Goal: Contribute content: Contribute content

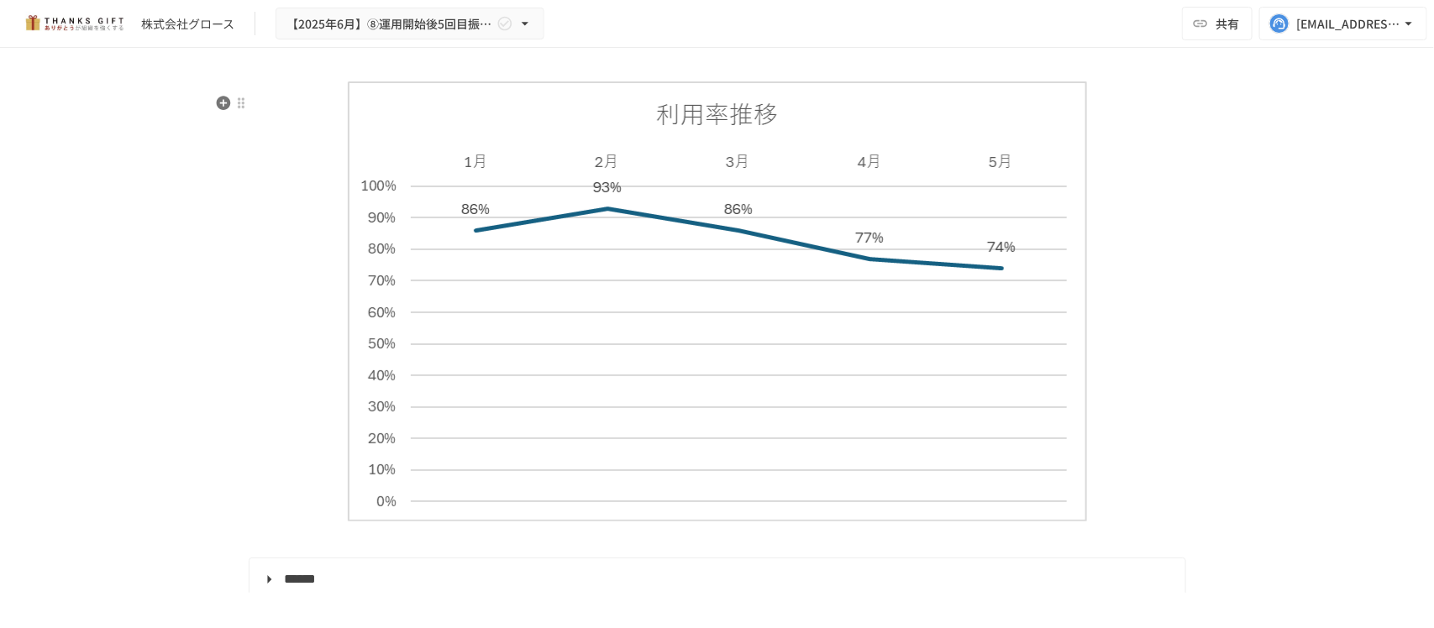
scroll to position [5176, 0]
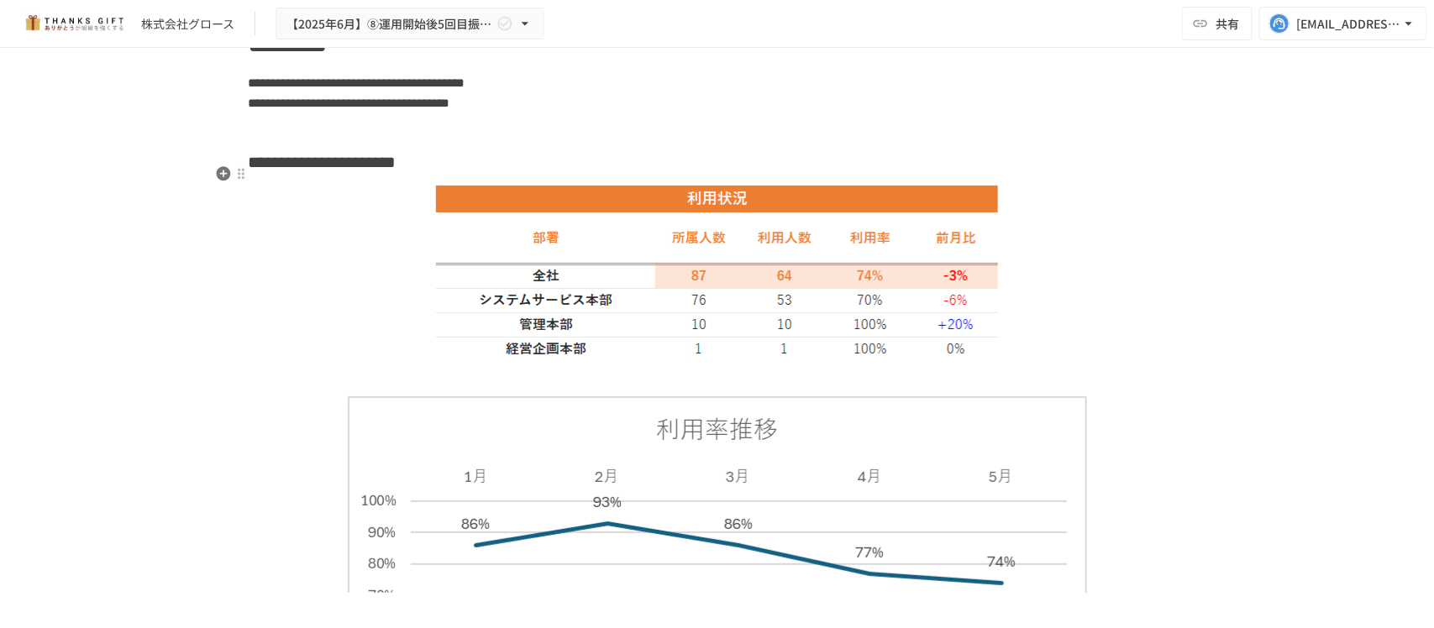
click at [690, 176] on h3 "**********" at bounding box center [717, 162] width 937 height 29
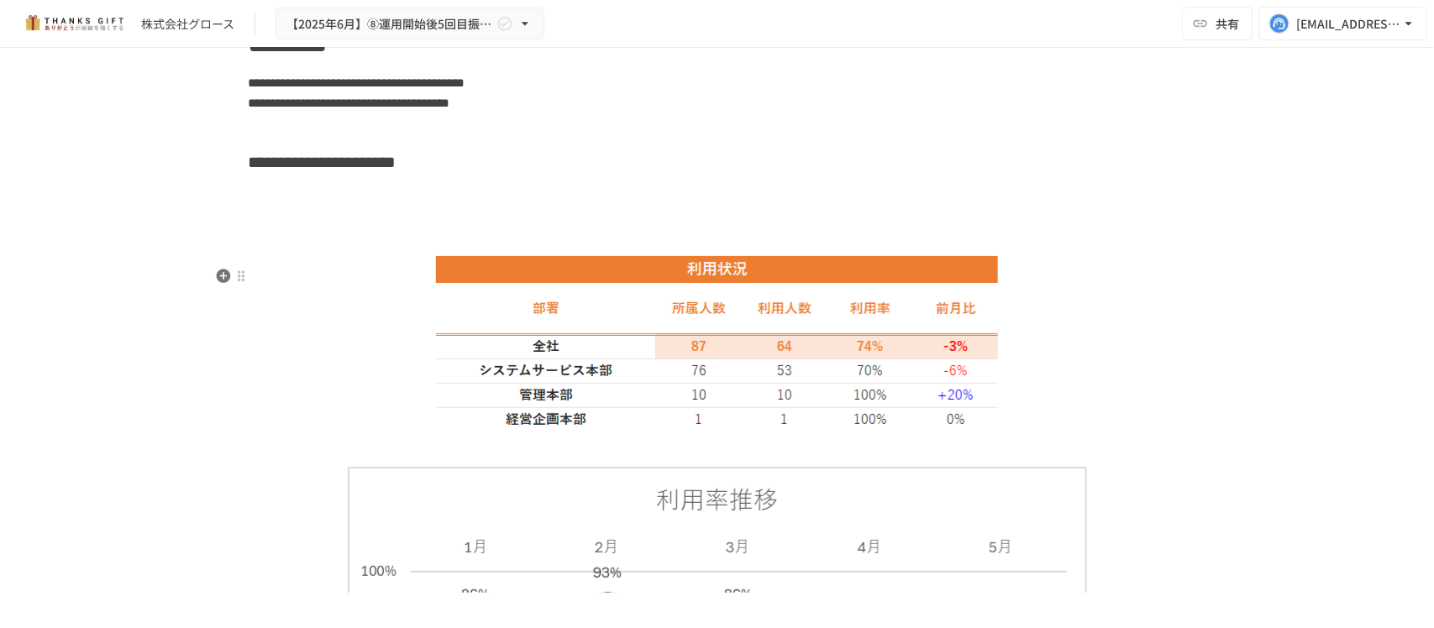
click at [668, 303] on img at bounding box center [717, 342] width 562 height 176
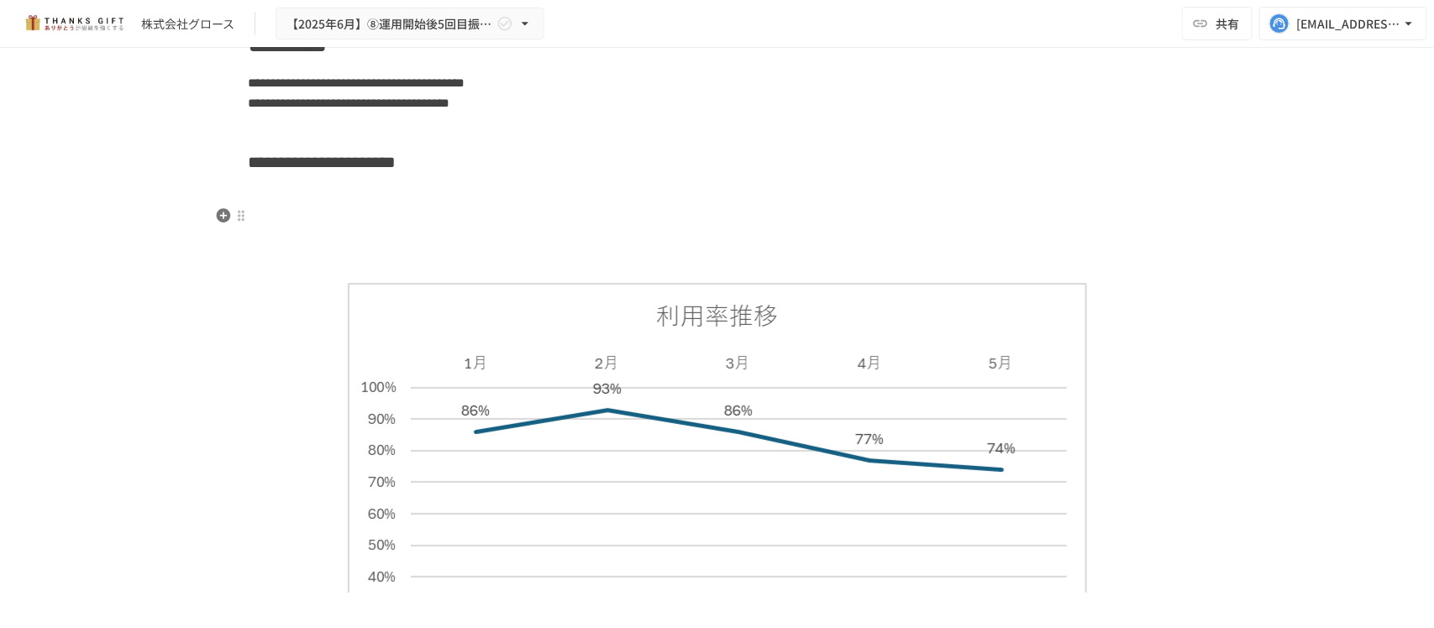
click at [290, 203] on h3 at bounding box center [717, 204] width 937 height 29
click at [216, 212] on icon "button" at bounding box center [223, 215] width 14 height 14
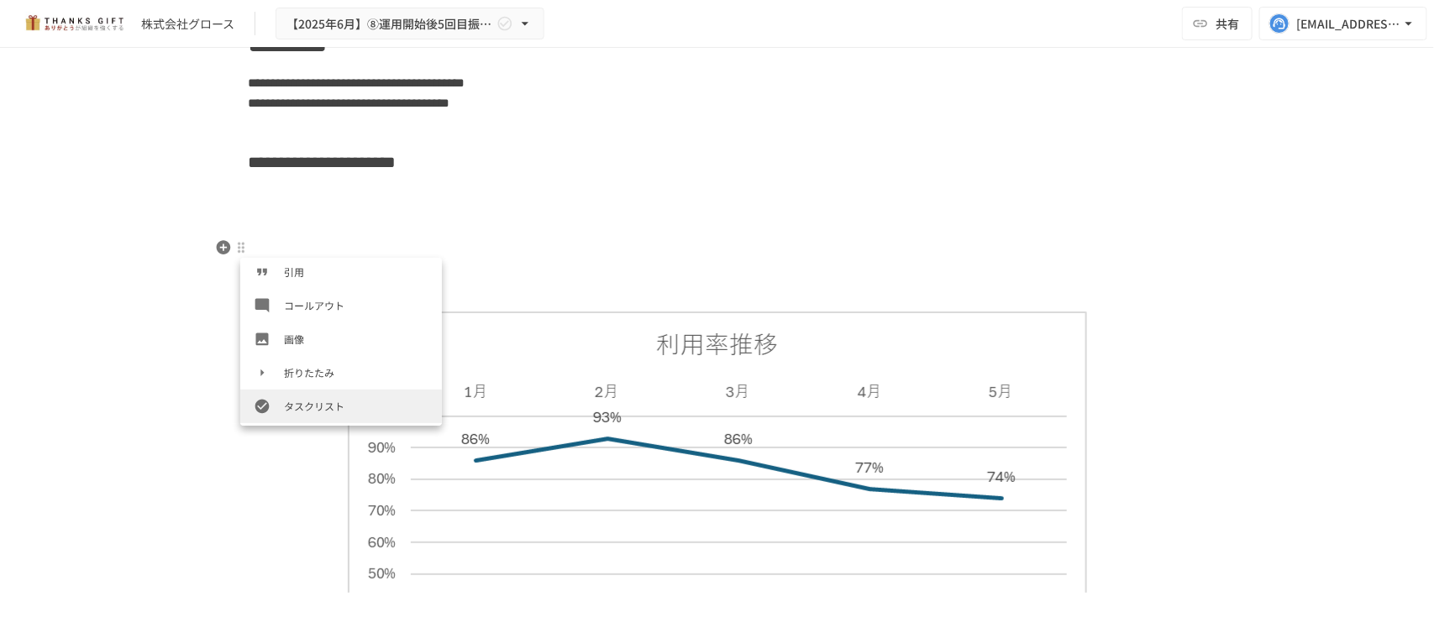
scroll to position [273, 0]
click at [322, 326] on li "画像" at bounding box center [341, 338] width 202 height 34
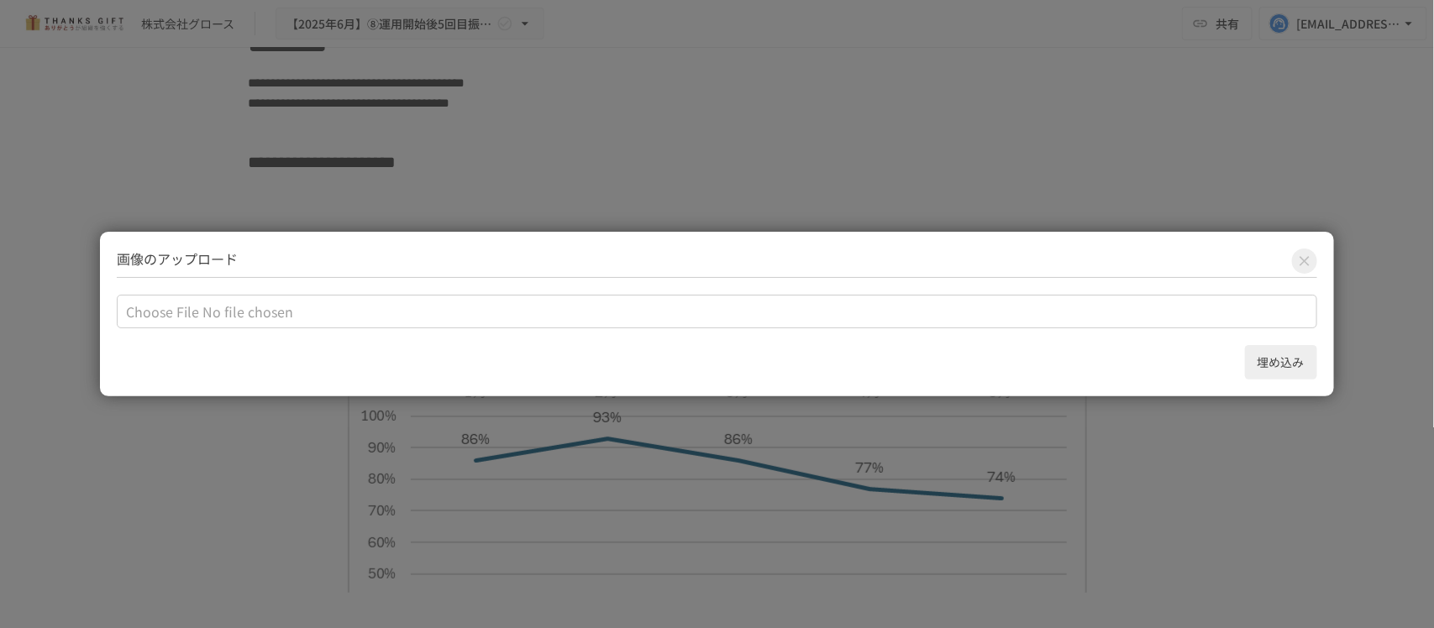
click at [207, 311] on input "file" at bounding box center [716, 312] width 1199 height 34
type input "**********"
click at [1277, 368] on button "埋め込み" at bounding box center [1281, 362] width 72 height 34
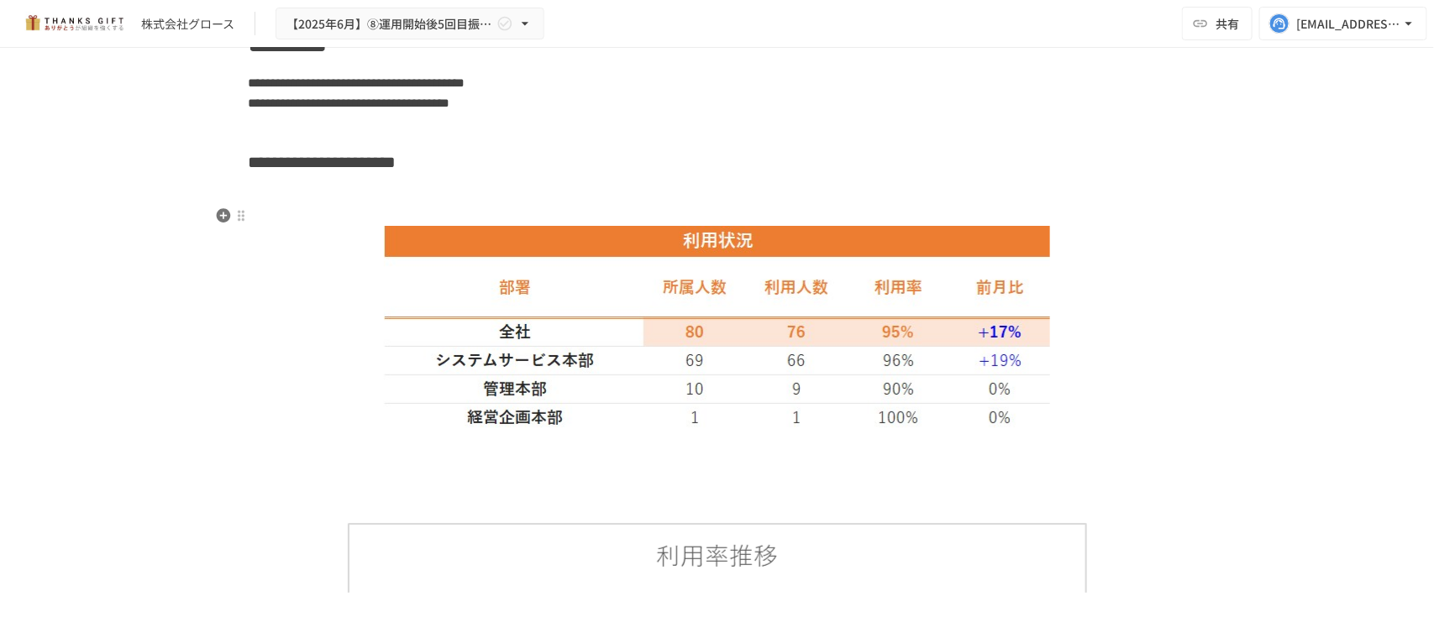
click at [687, 218] on h3 at bounding box center [717, 204] width 937 height 29
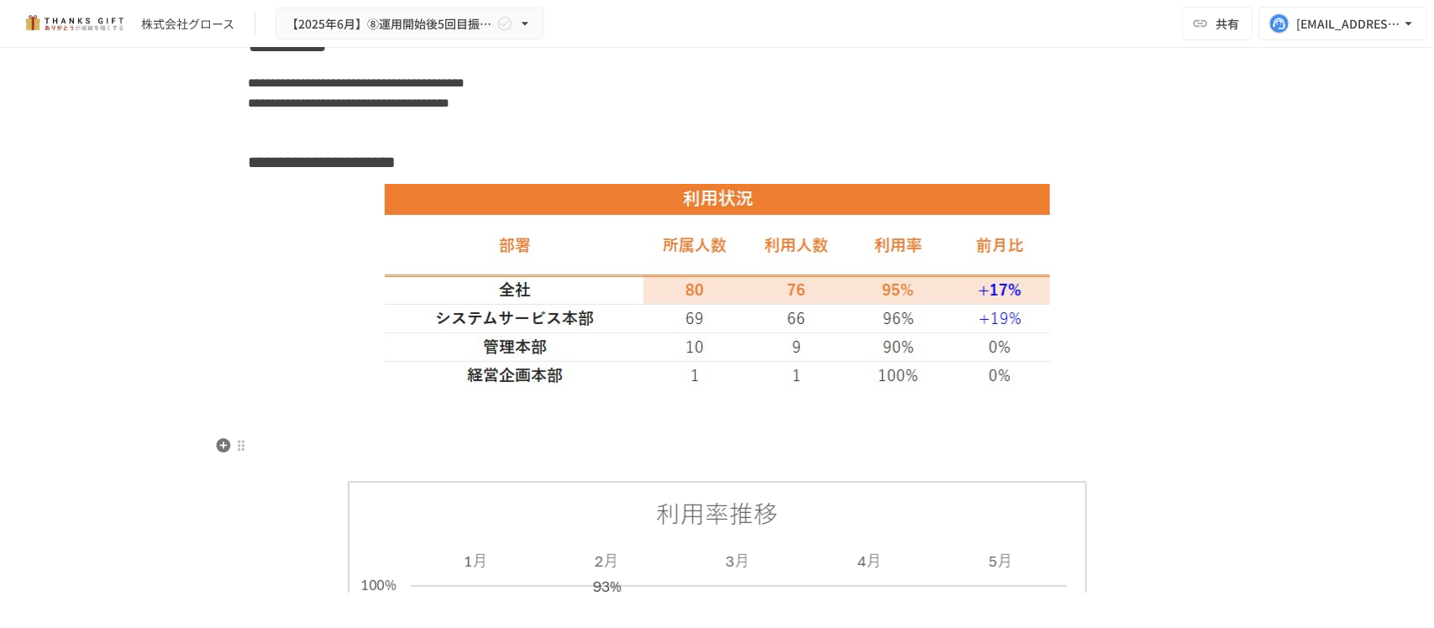
click at [645, 438] on p at bounding box center [717, 434] width 937 height 22
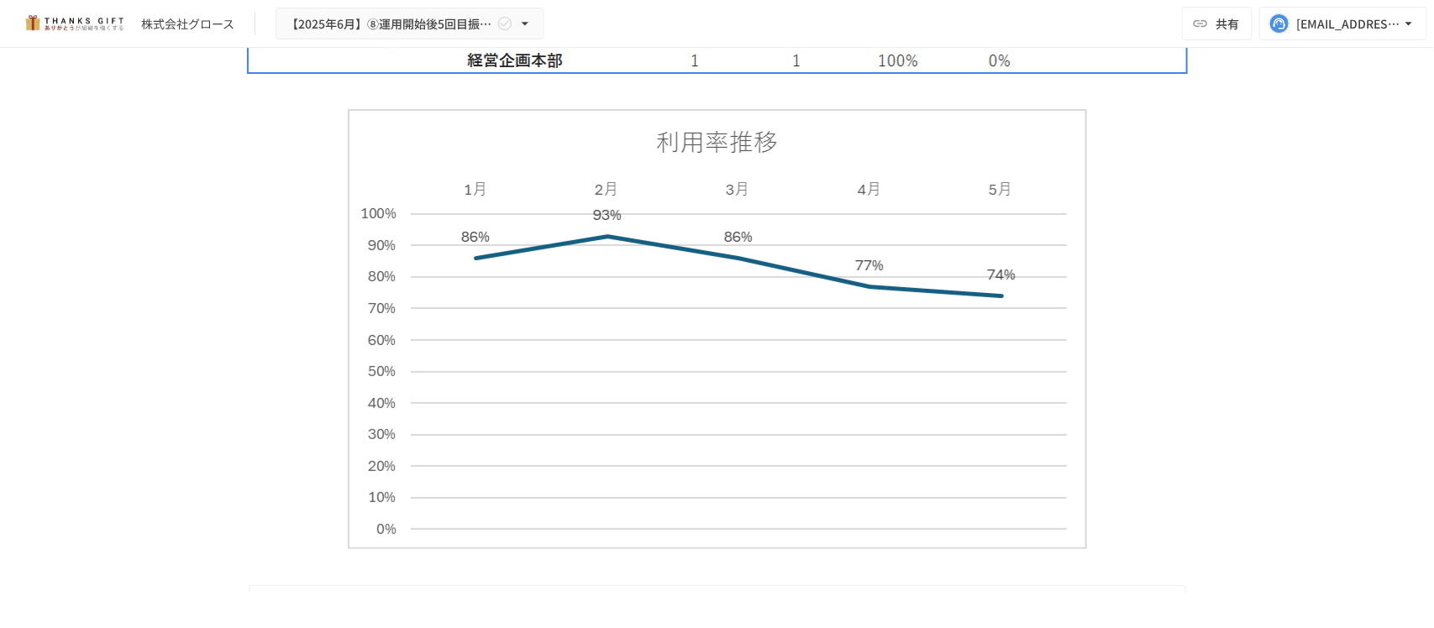
scroll to position [5071, 0]
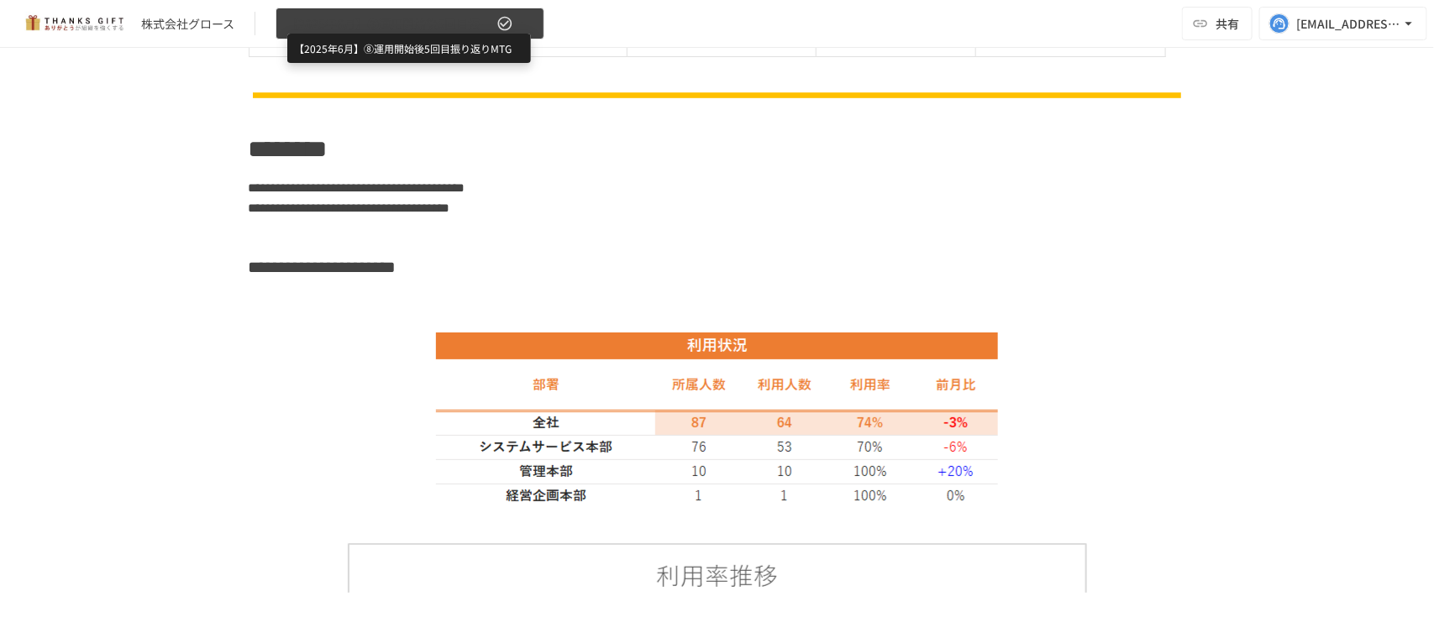
click at [391, 24] on span "【2025年6月】⑧運用開始後5回目振り返りMTG" at bounding box center [389, 23] width 207 height 21
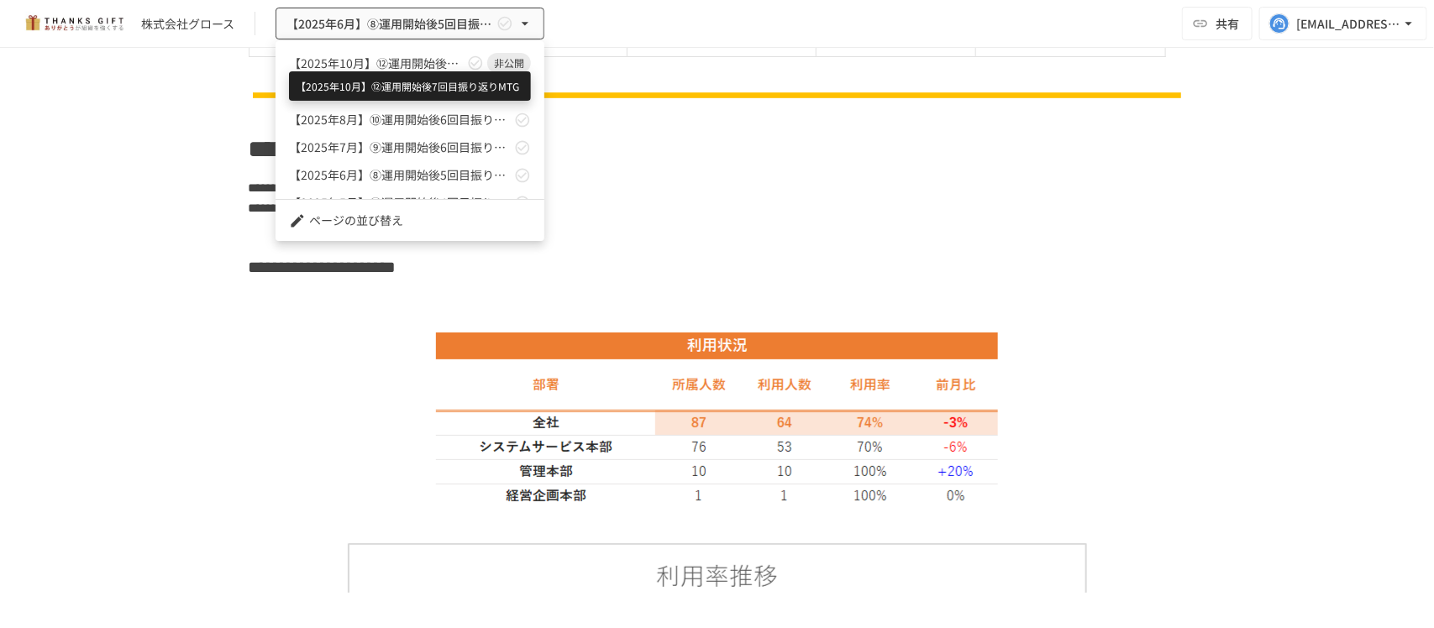
click at [375, 69] on span "【2025年10月】⑫運用開始後7回目振り返りMTG" at bounding box center [376, 64] width 175 height 18
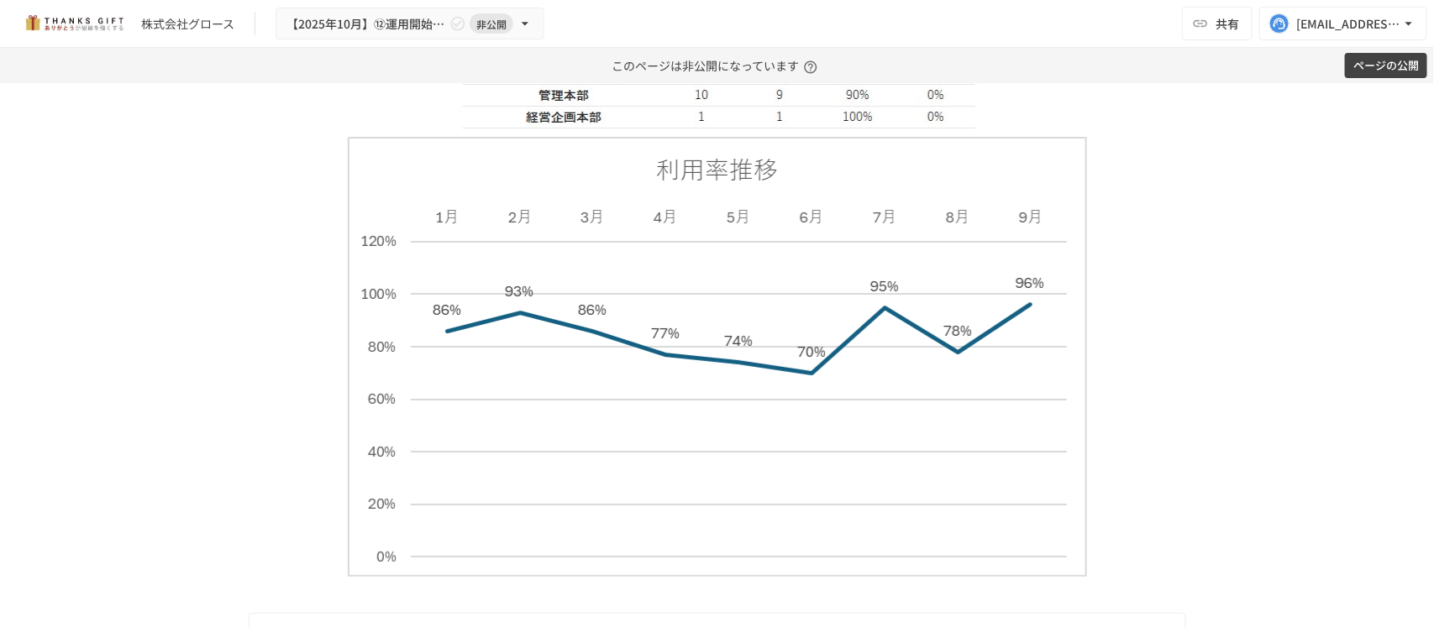
scroll to position [7909, 0]
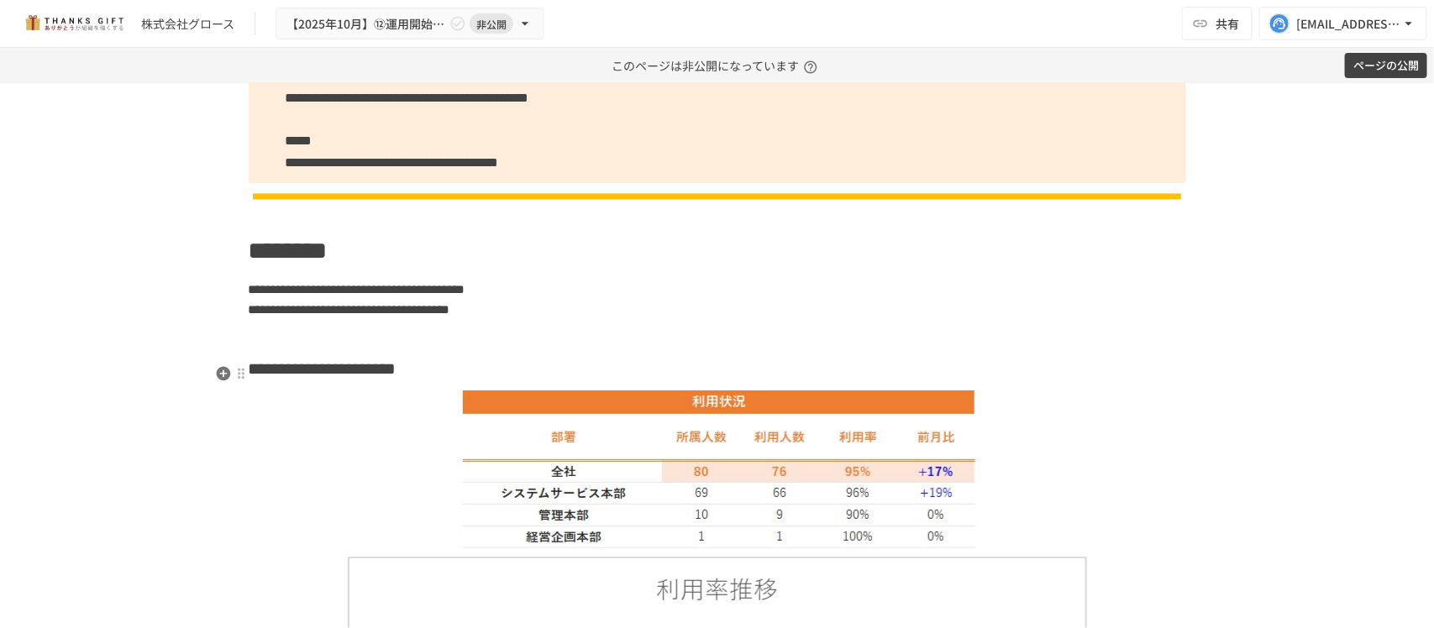
click at [648, 375] on h3 "**********" at bounding box center [717, 368] width 937 height 29
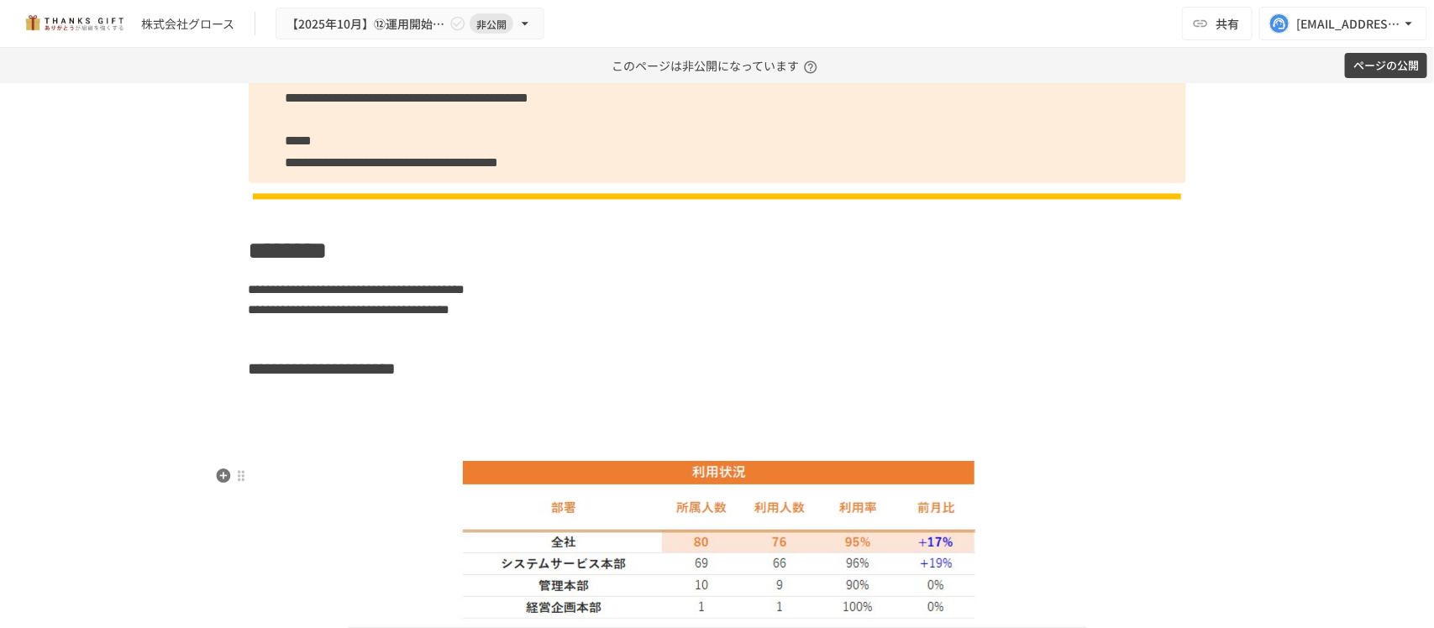
click at [594, 511] on img at bounding box center [717, 540] width 517 height 158
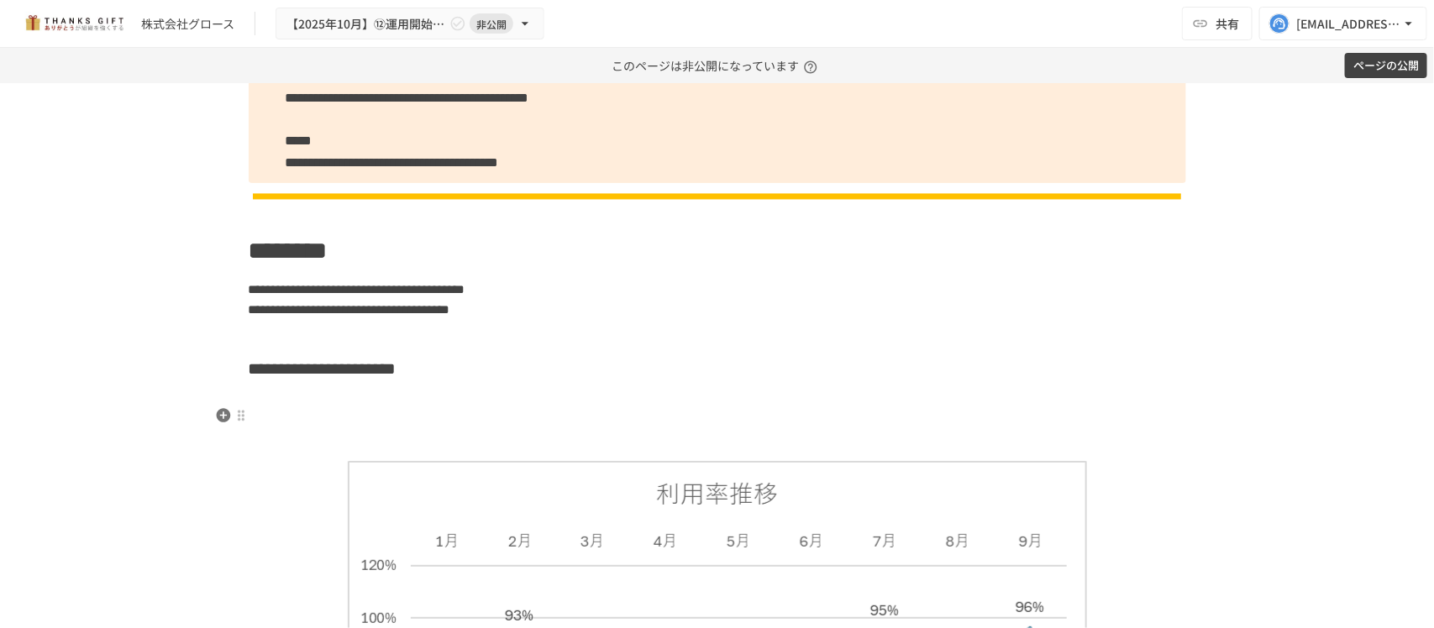
click at [362, 413] on h3 at bounding box center [717, 410] width 937 height 29
click at [218, 410] on icon "button" at bounding box center [223, 415] width 14 height 14
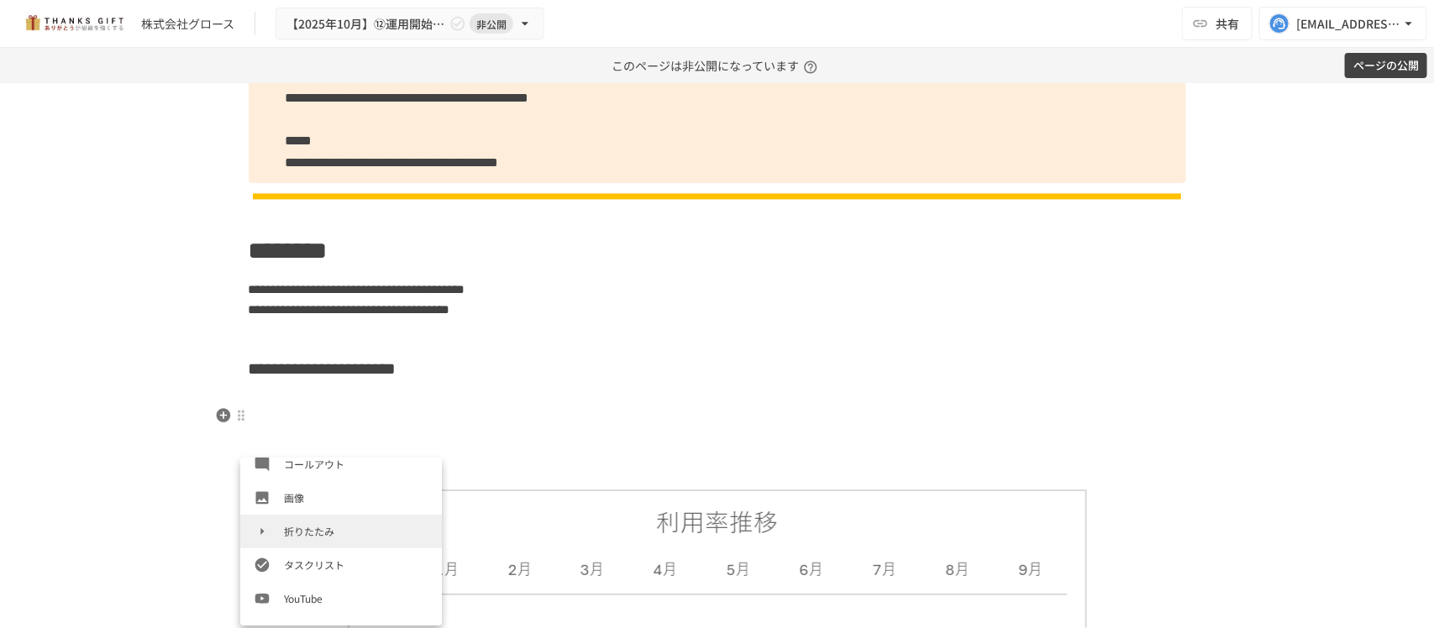
scroll to position [313, 0]
click at [317, 514] on li "折りたたみ" at bounding box center [341, 531] width 202 height 34
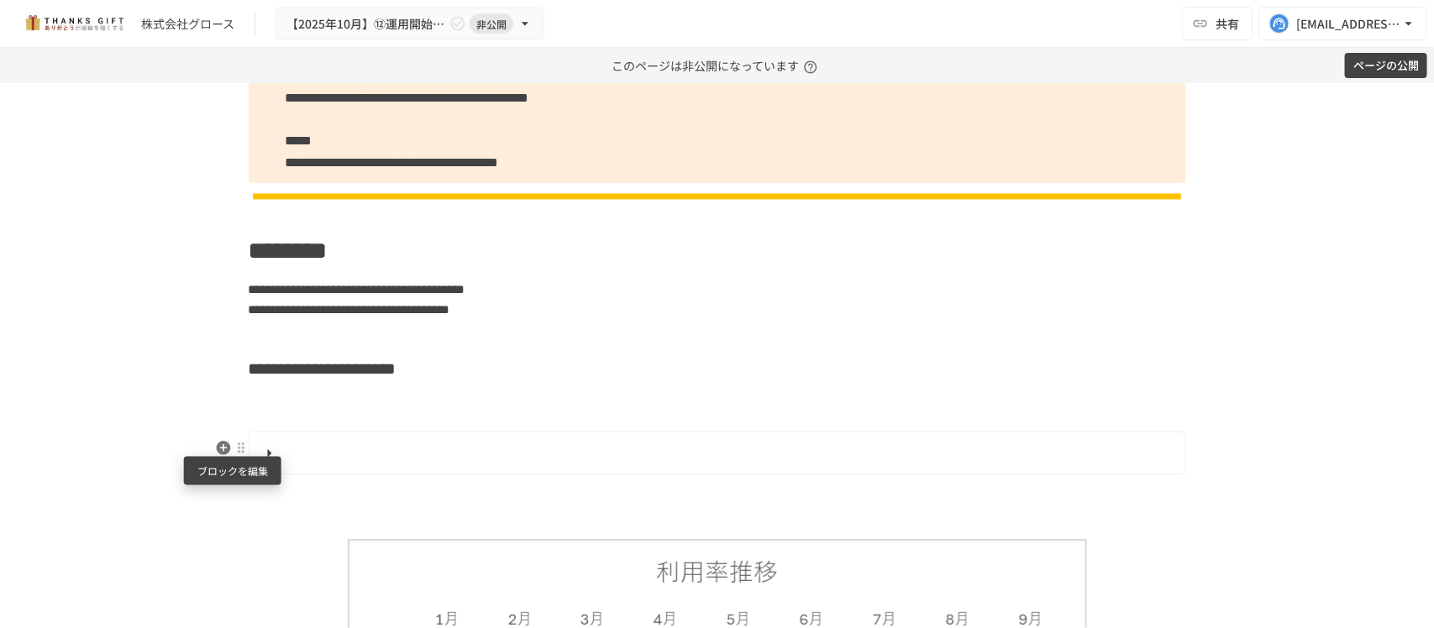
click at [234, 451] on div at bounding box center [240, 447] width 13 height 13
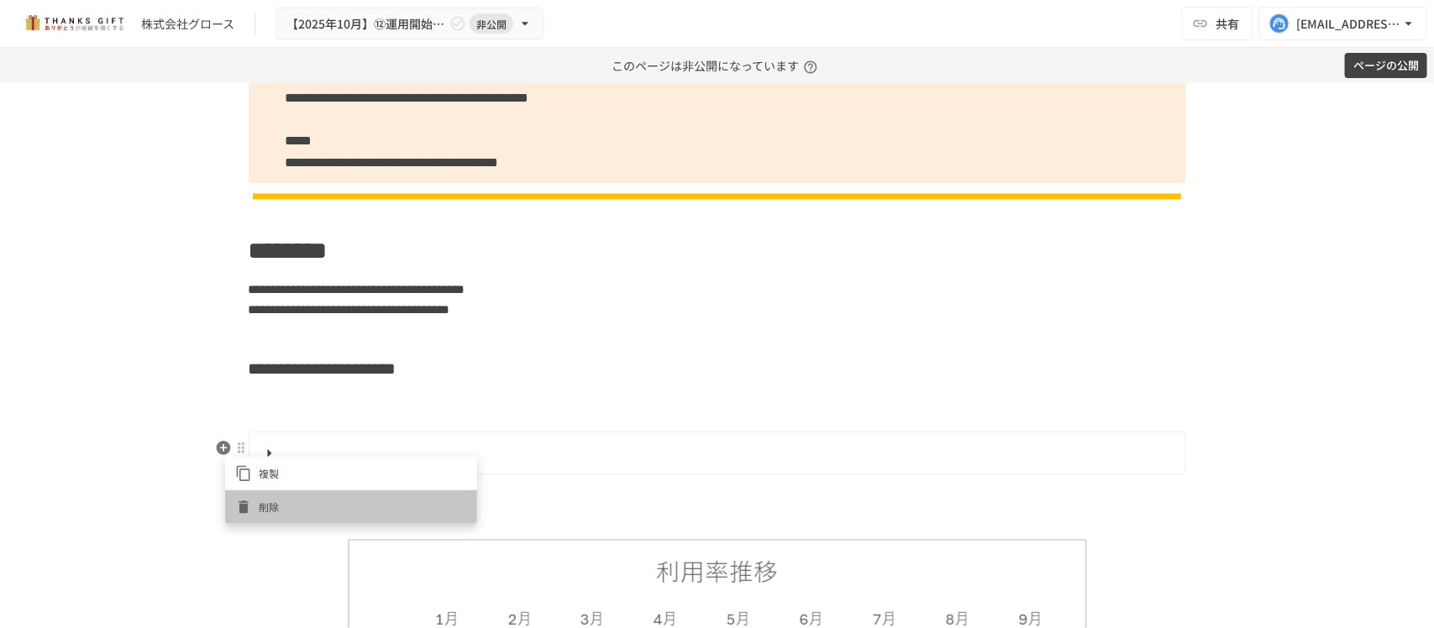
click at [270, 496] on li "削除" at bounding box center [351, 507] width 252 height 34
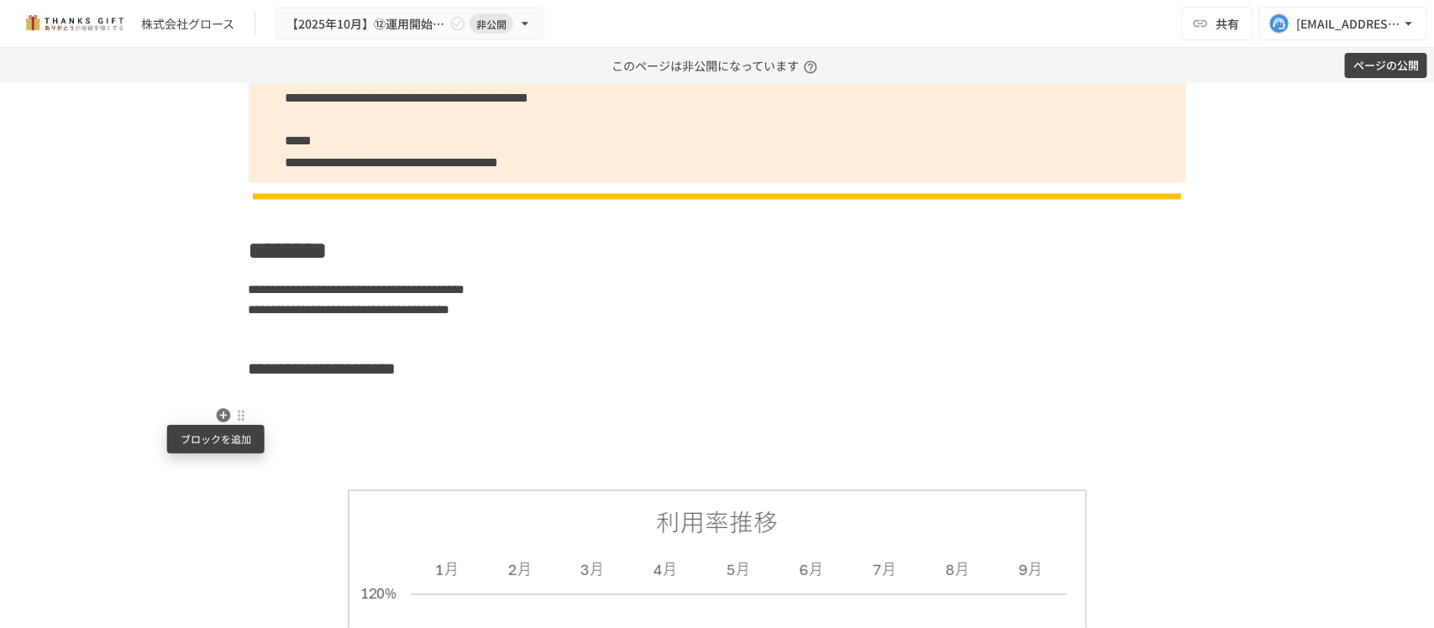
click at [220, 414] on icon "button" at bounding box center [223, 415] width 14 height 14
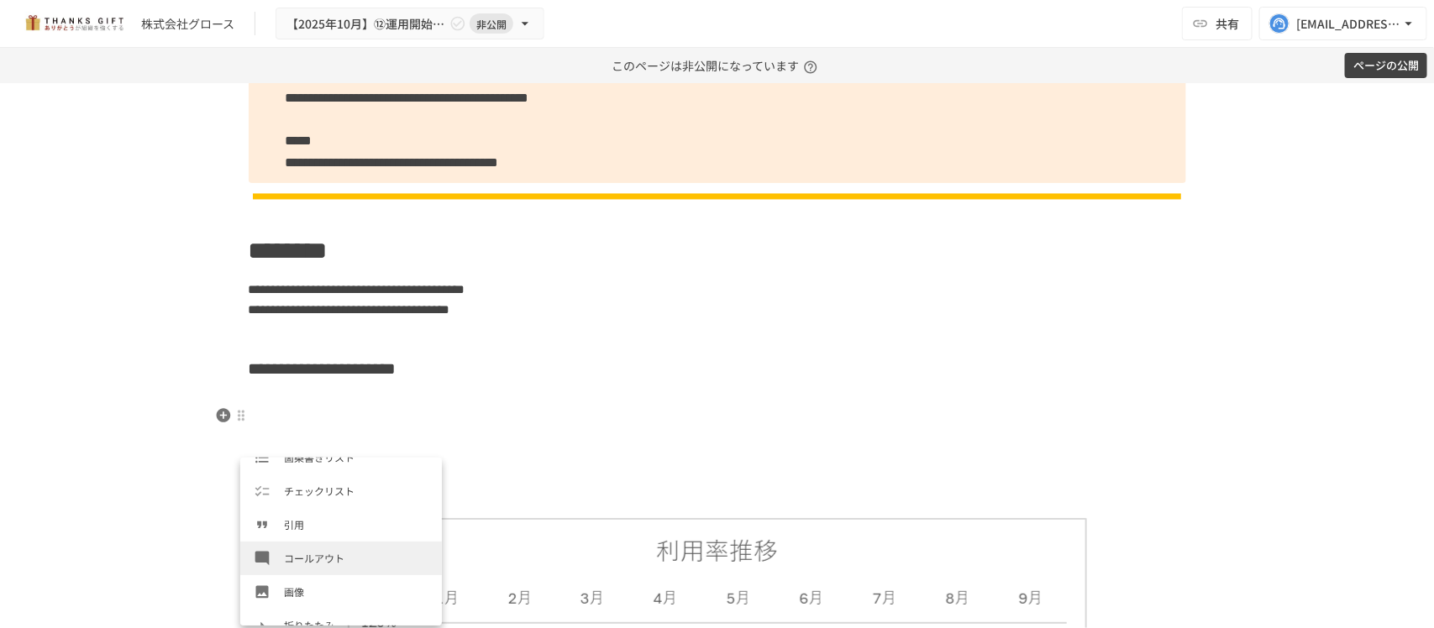
scroll to position [221, 0]
click at [312, 548] on span "画像" at bounding box center [356, 589] width 144 height 16
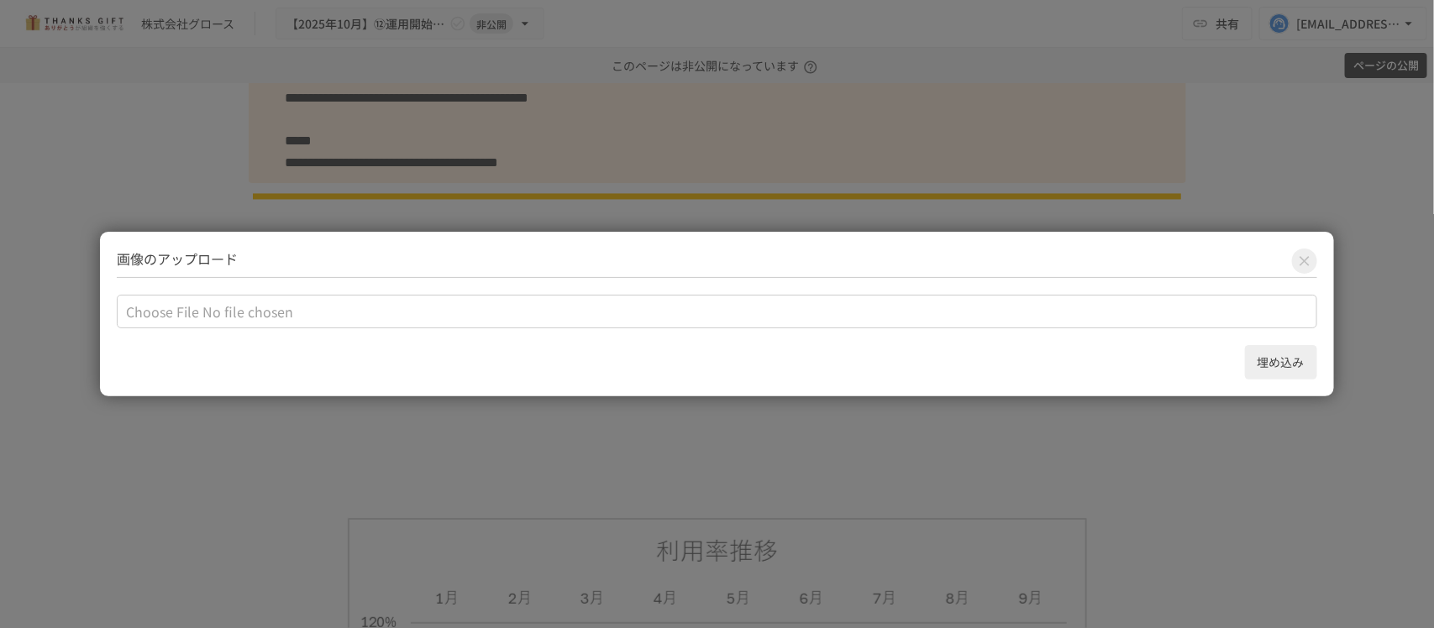
click at [197, 308] on input "file" at bounding box center [716, 312] width 1199 height 34
type input "**********"
click at [1285, 357] on button "埋め込み" at bounding box center [1281, 362] width 72 height 34
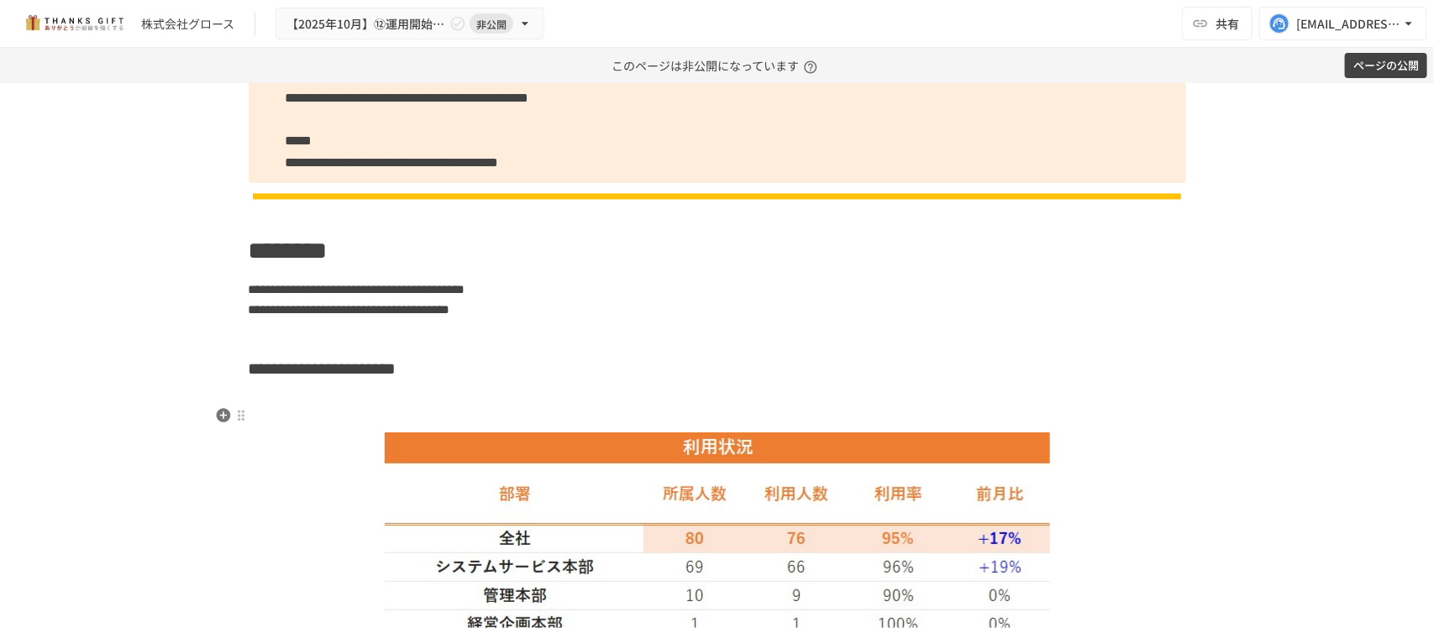
click at [651, 403] on h3 at bounding box center [717, 410] width 937 height 29
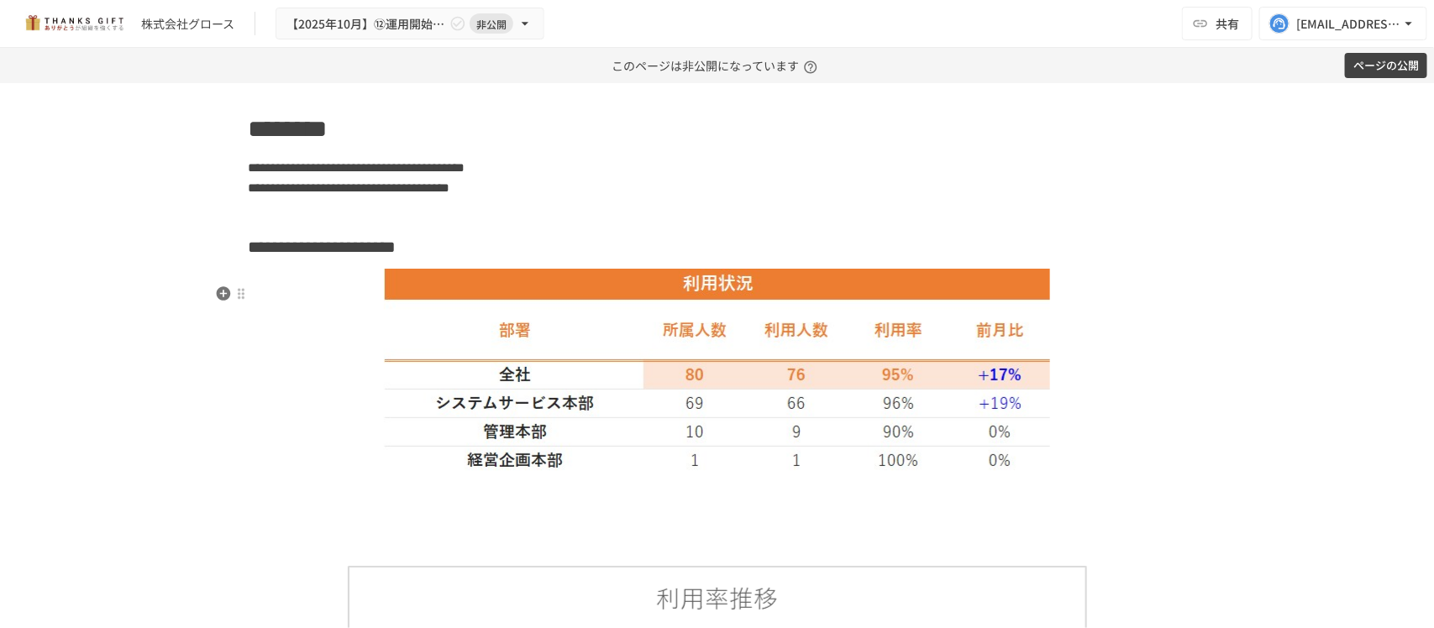
scroll to position [8224, 0]
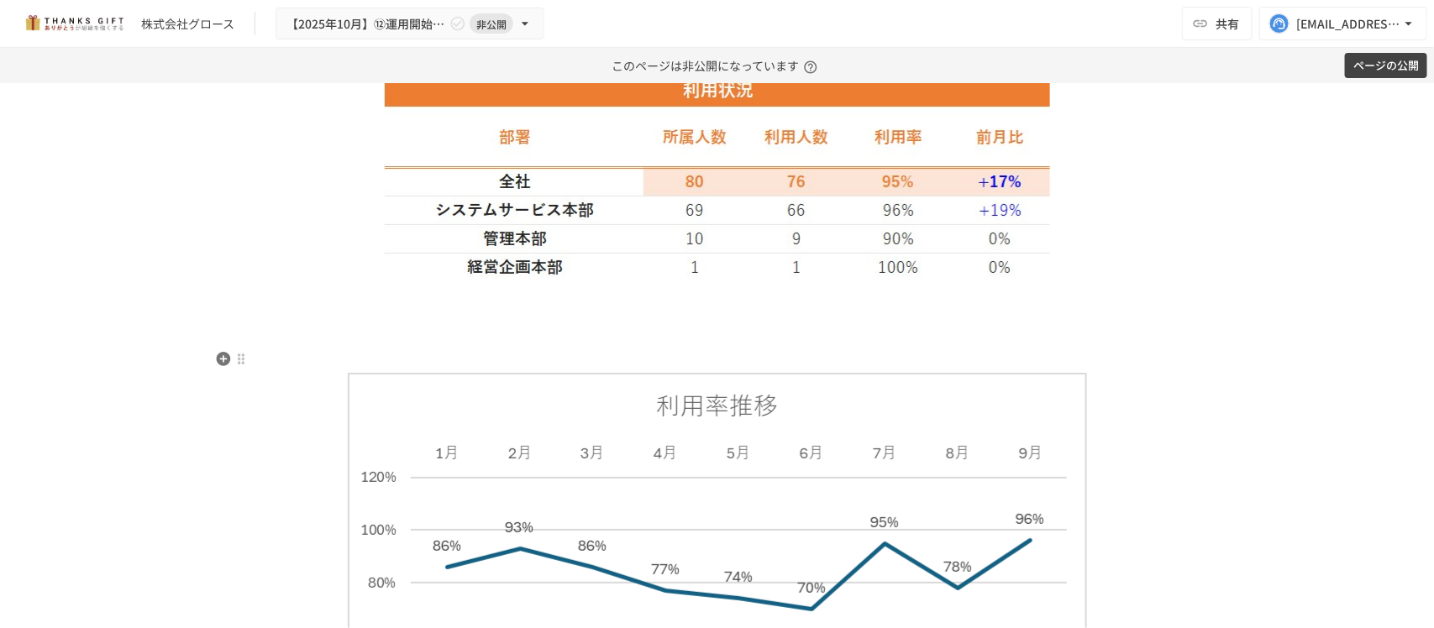
click at [647, 358] on p at bounding box center [717, 354] width 937 height 22
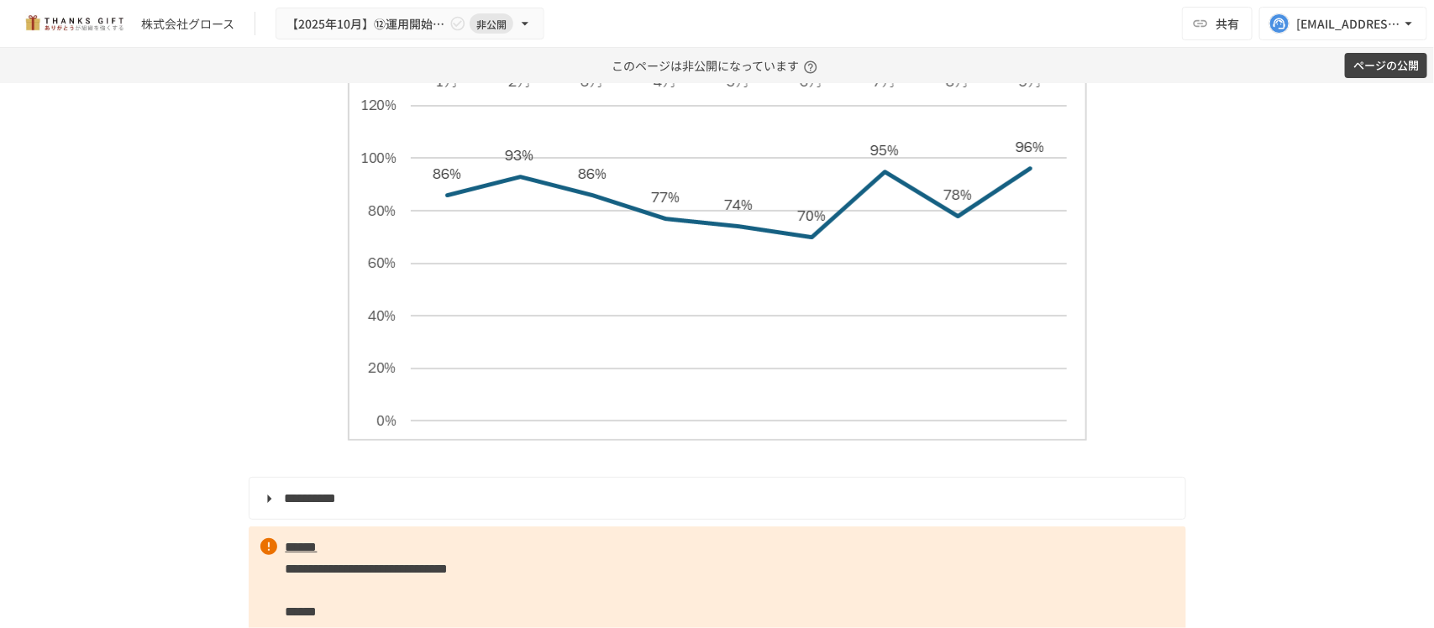
scroll to position [8959, 0]
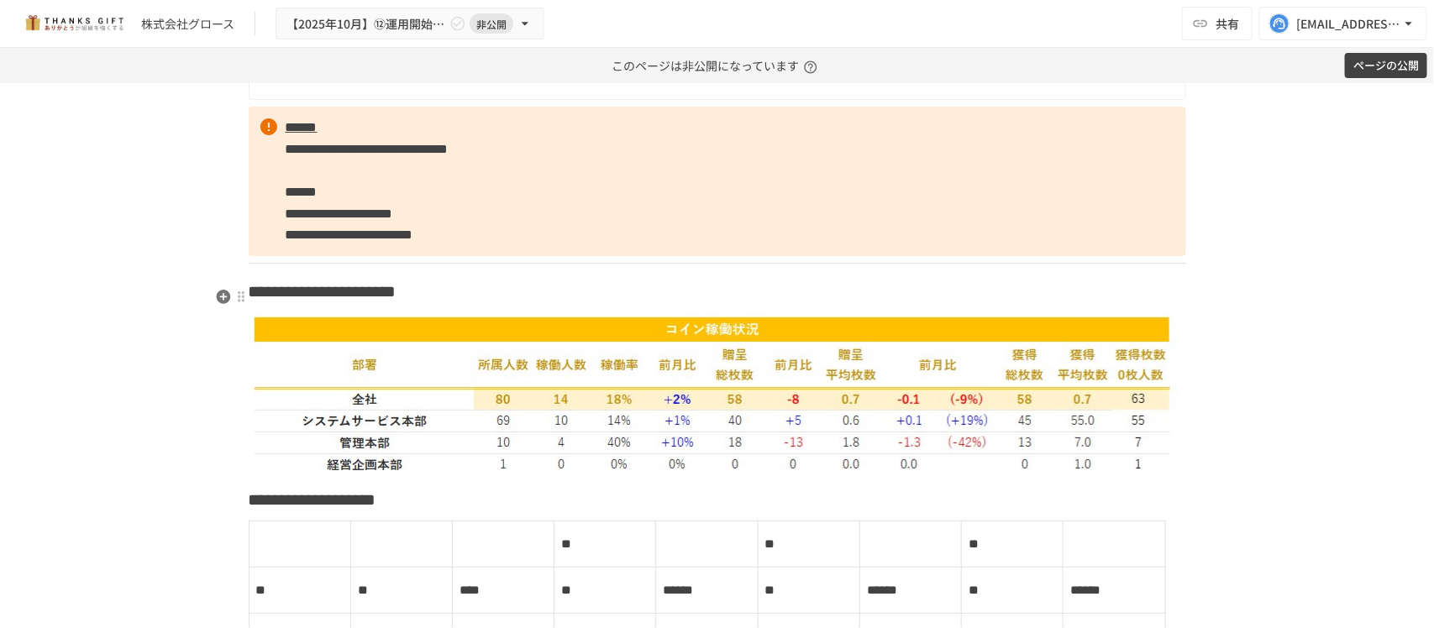
click at [621, 298] on h3 "**********" at bounding box center [717, 291] width 937 height 29
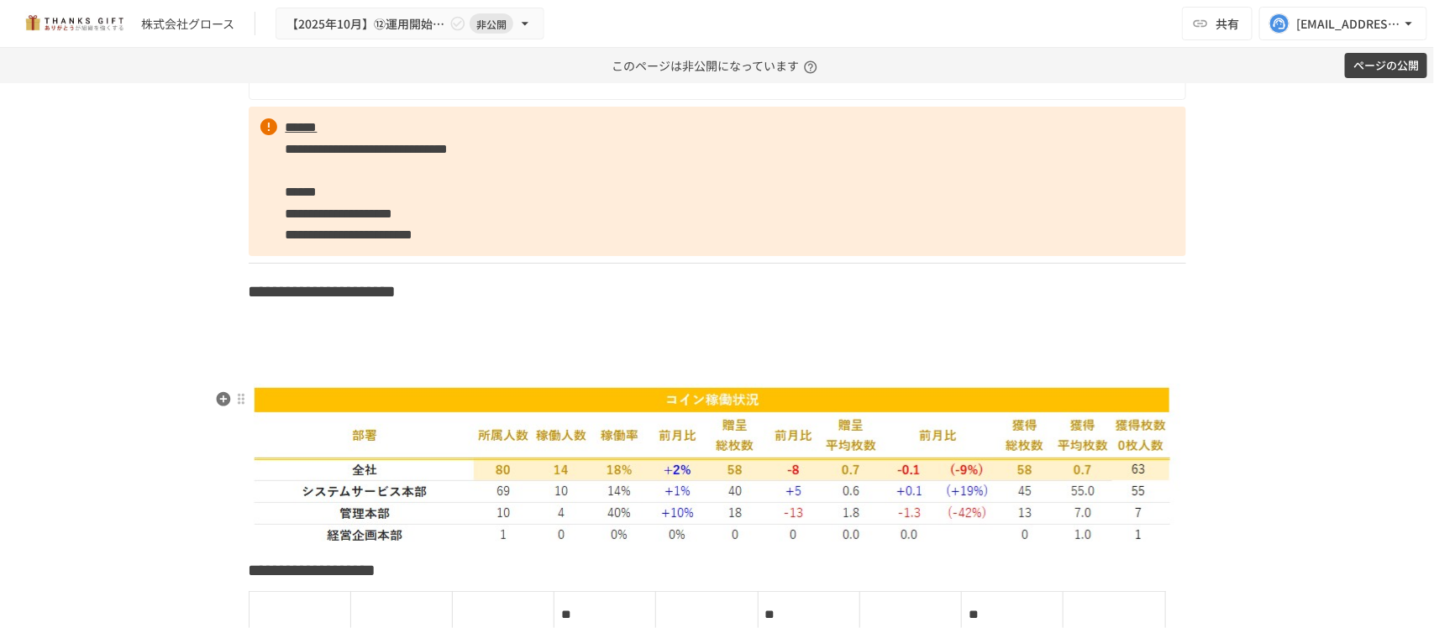
click at [607, 438] on img at bounding box center [717, 463] width 926 height 158
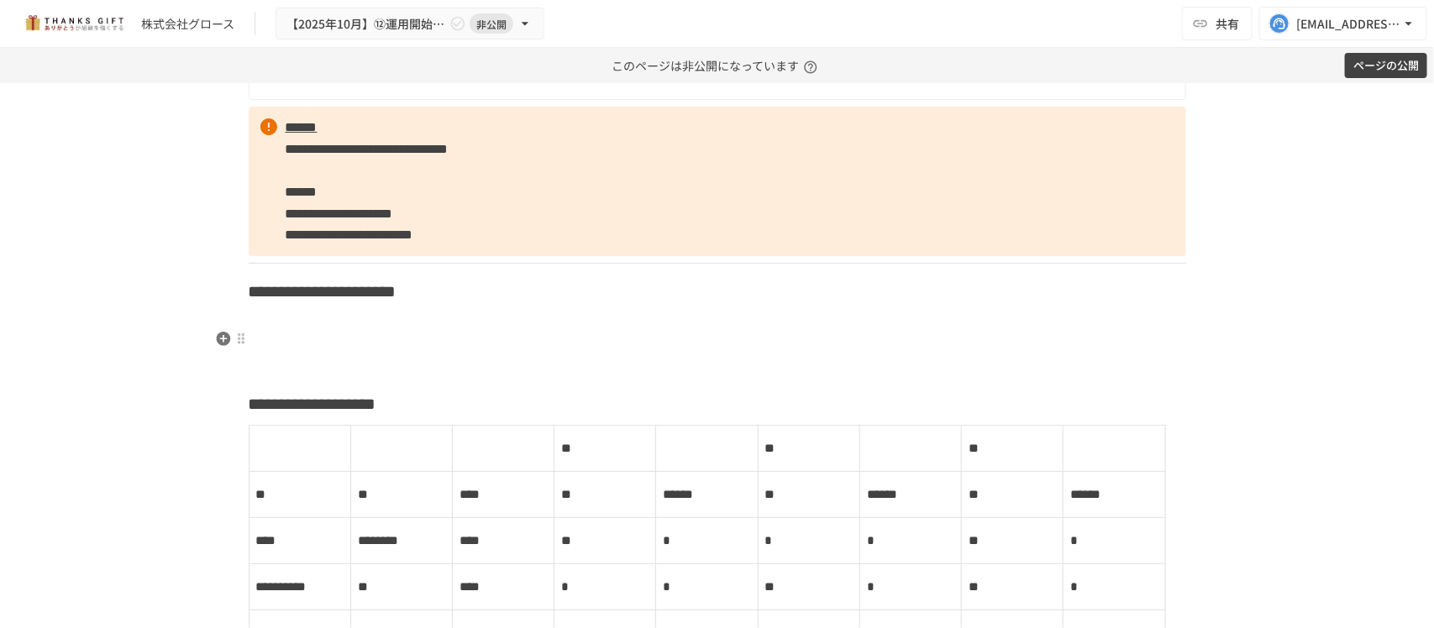
click at [329, 333] on h3 at bounding box center [717, 333] width 937 height 29
drag, startPoint x: 212, startPoint y: 334, endPoint x: 250, endPoint y: 375, distance: 56.4
click at [216, 334] on icon "button" at bounding box center [223, 339] width 14 height 14
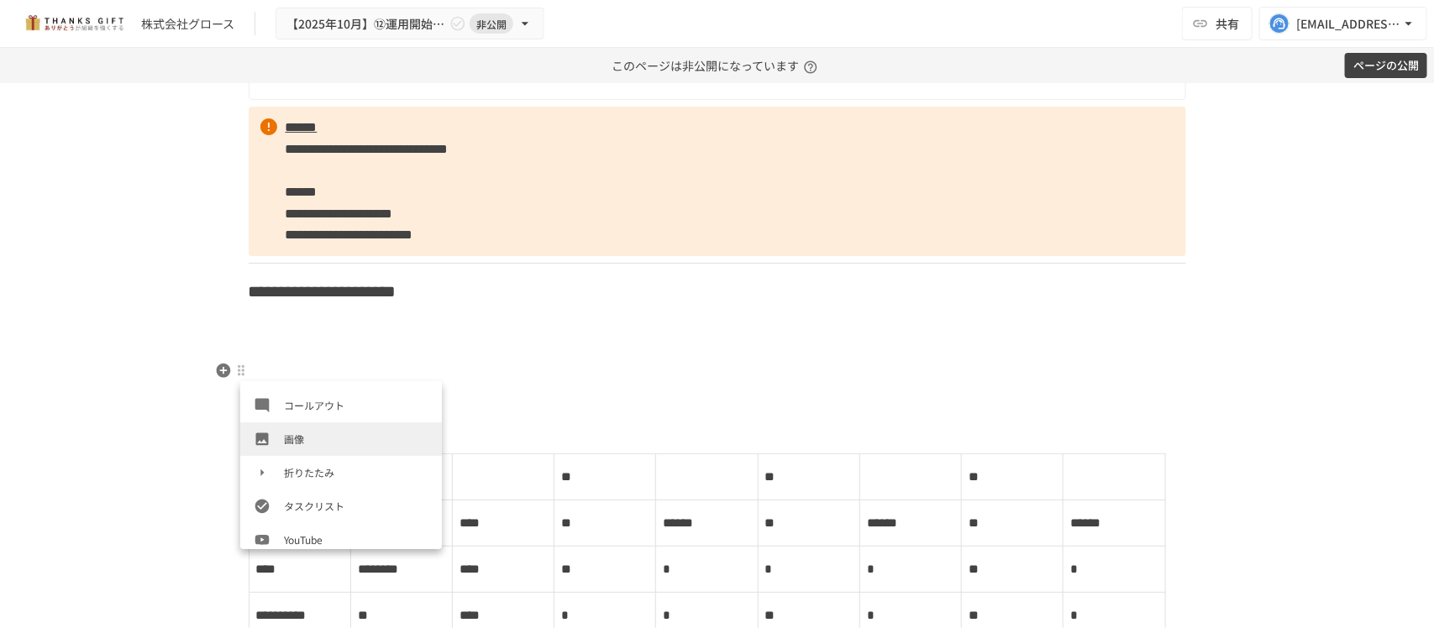
scroll to position [296, 0]
click at [309, 449] on li "画像" at bounding box center [341, 439] width 202 height 34
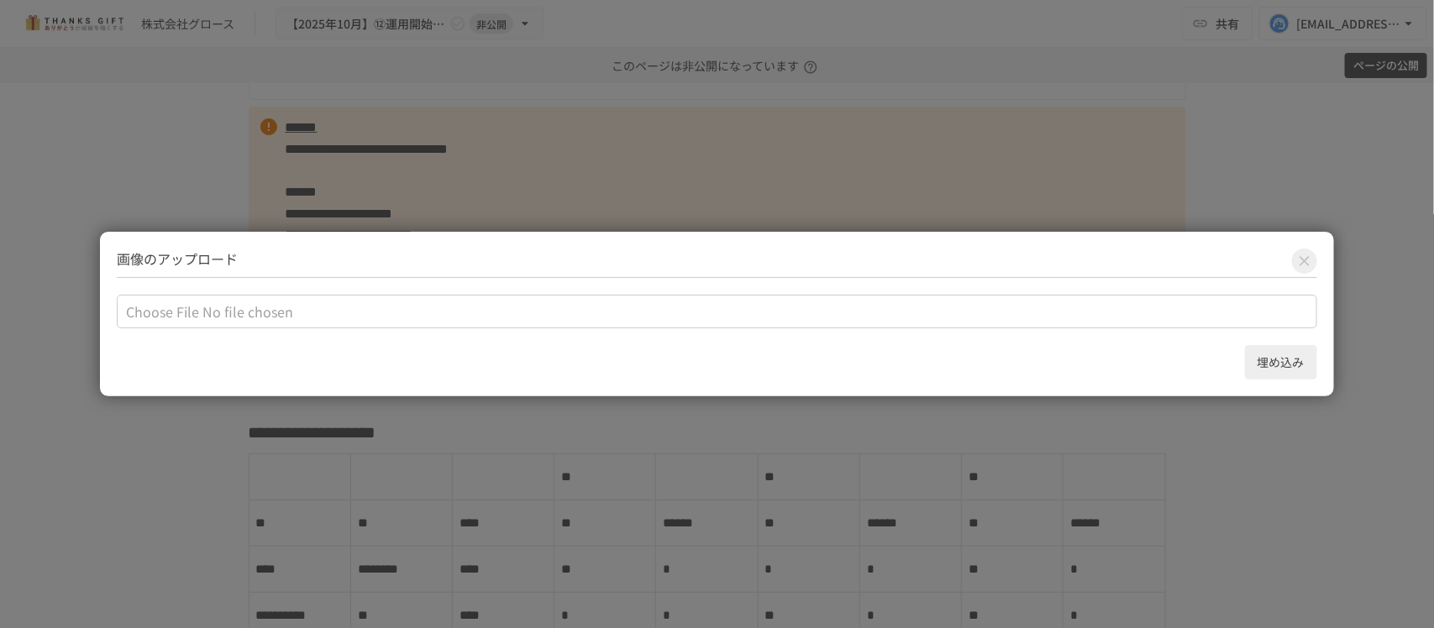
click at [173, 322] on input "file" at bounding box center [716, 312] width 1199 height 34
type input "**********"
click at [1265, 355] on button "埋め込み" at bounding box center [1281, 362] width 72 height 34
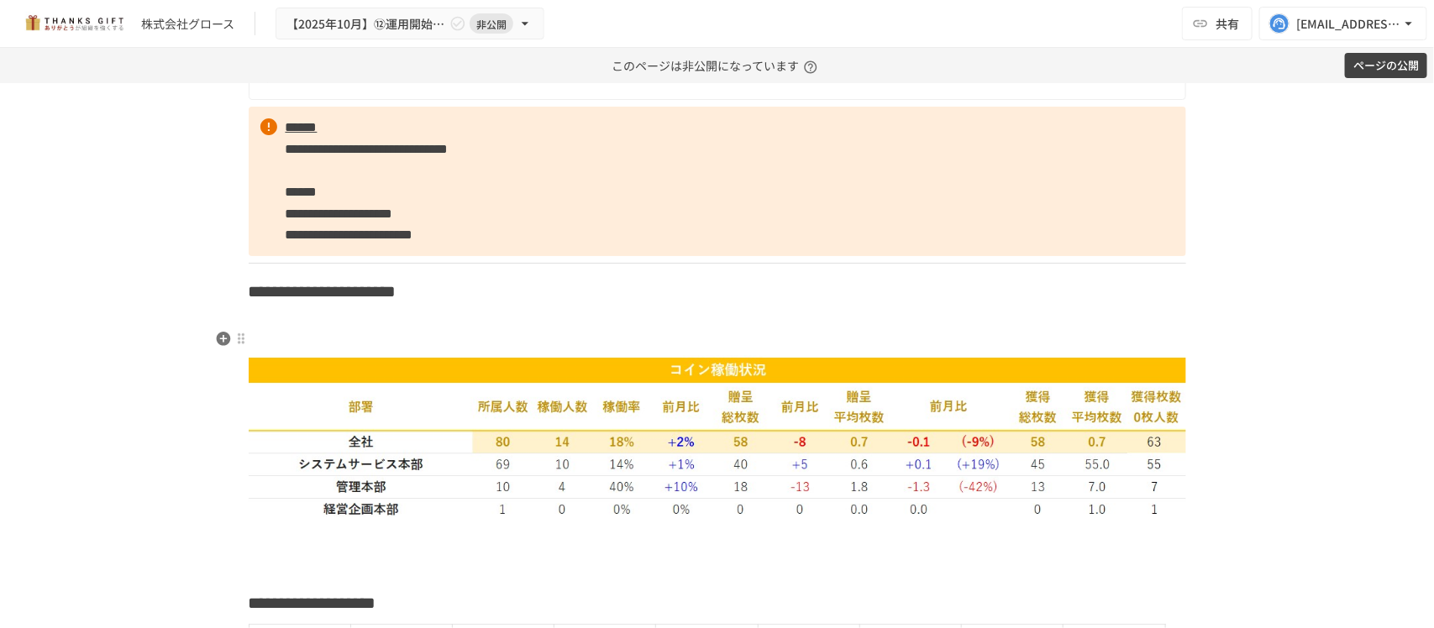
click at [584, 348] on h3 at bounding box center [717, 333] width 937 height 29
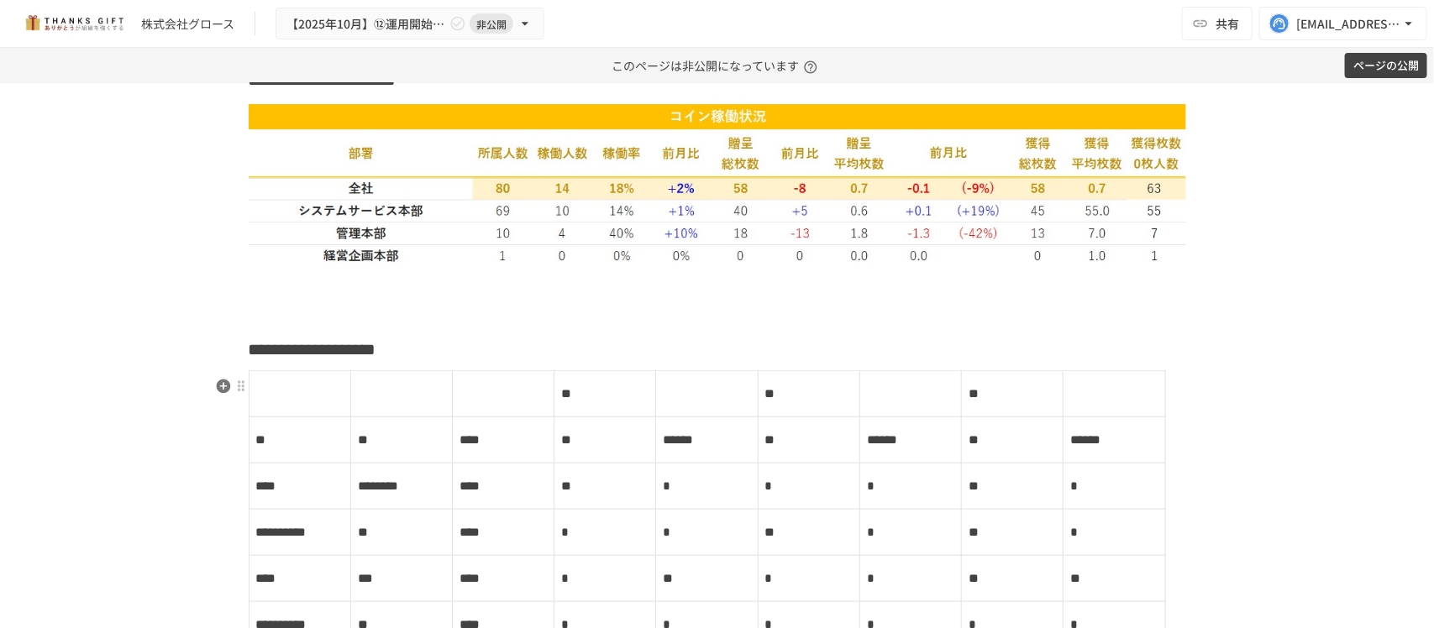
scroll to position [9169, 0]
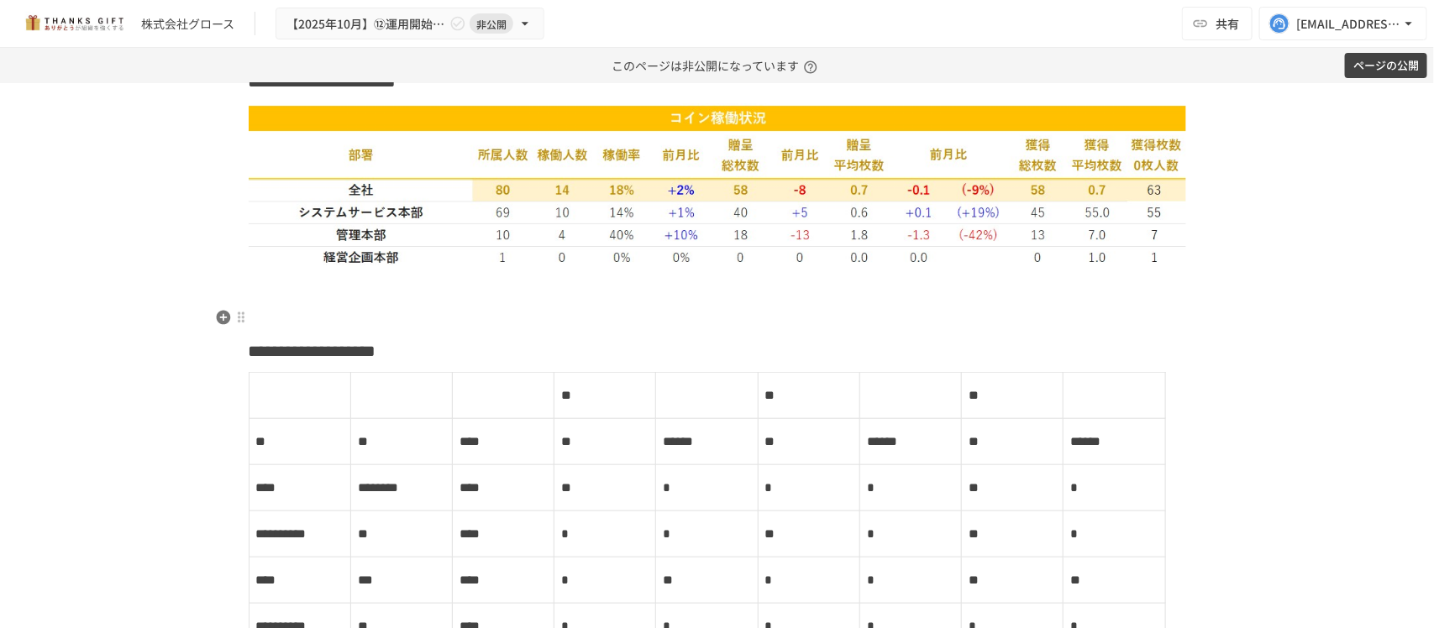
click at [341, 292] on p at bounding box center [717, 284] width 937 height 22
drag, startPoint x: 204, startPoint y: 283, endPoint x: 221, endPoint y: 287, distance: 17.3
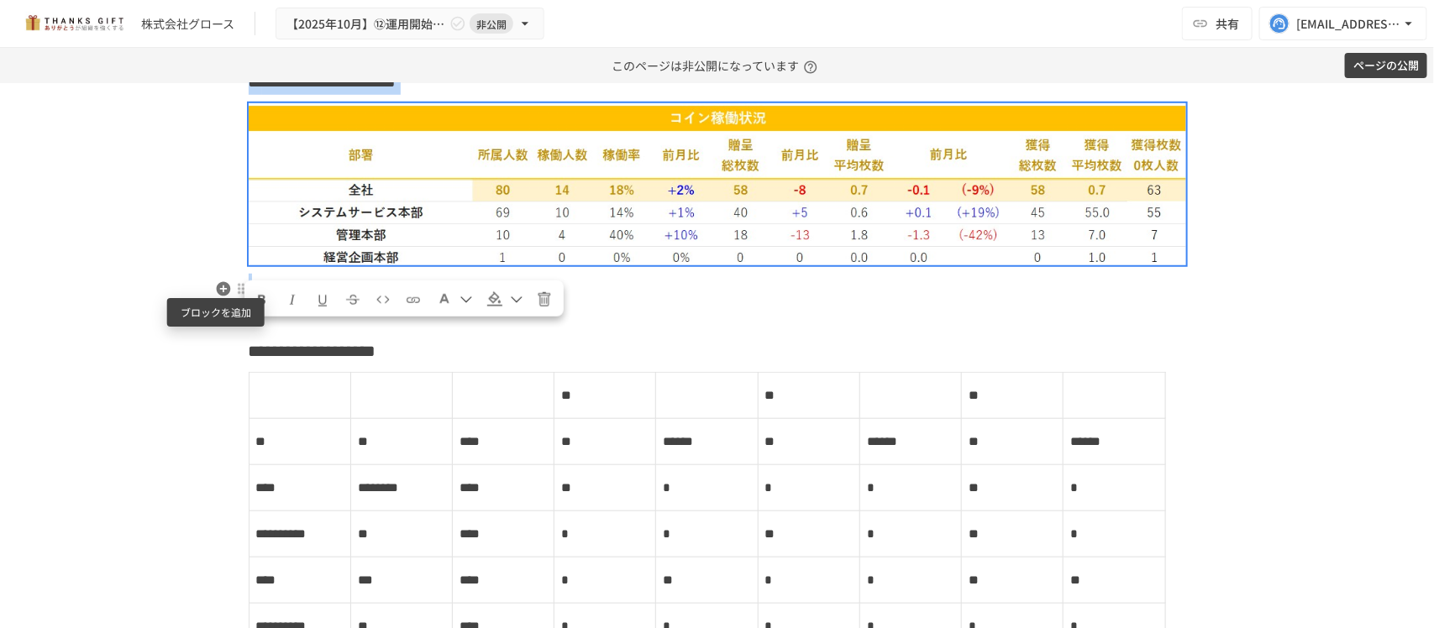
click at [221, 287] on icon "button" at bounding box center [223, 289] width 14 height 14
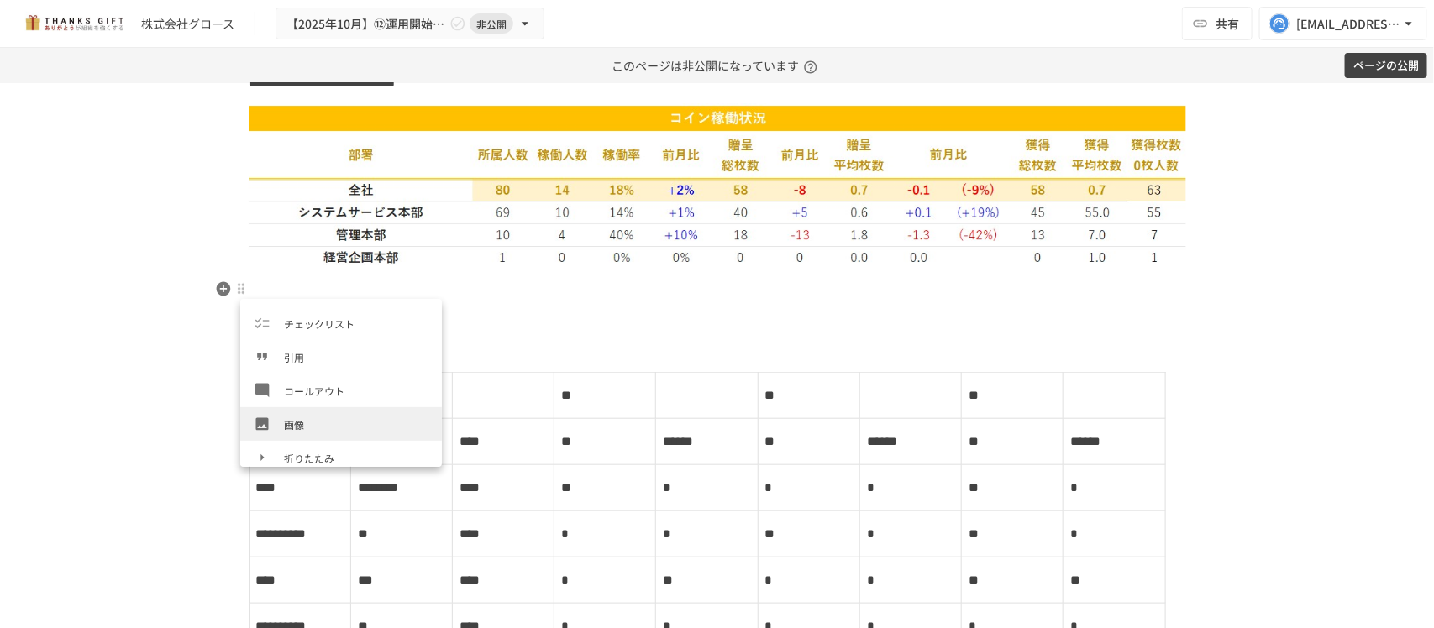
scroll to position [228, 0]
click at [319, 410] on li "画像" at bounding box center [341, 423] width 202 height 34
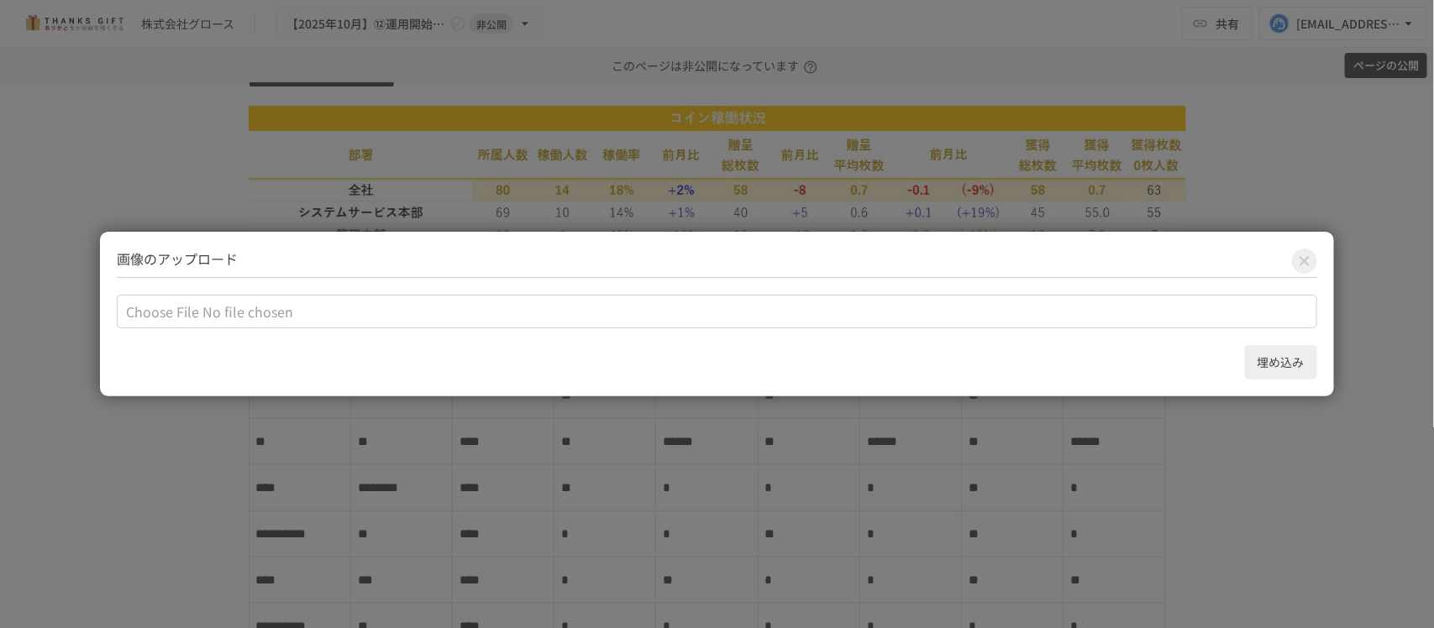
click at [174, 309] on input "file" at bounding box center [716, 312] width 1199 height 34
type input "**********"
click at [1275, 351] on button "埋め込み" at bounding box center [1281, 362] width 72 height 34
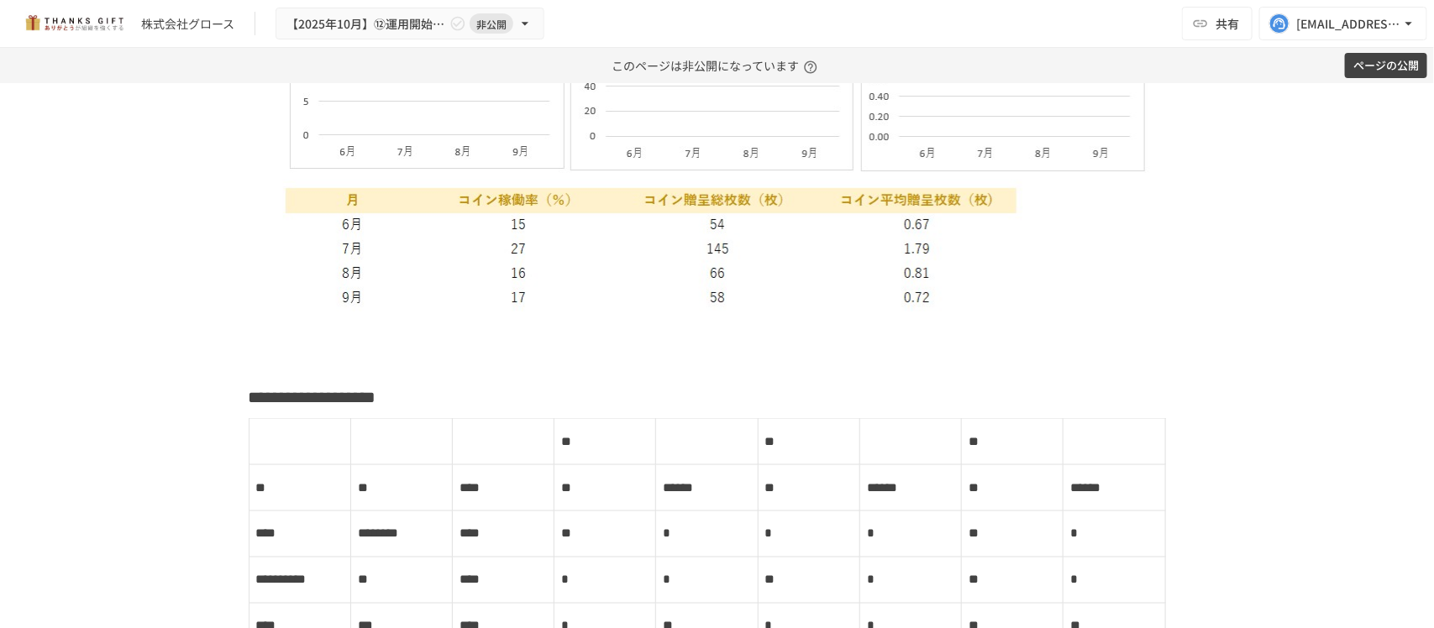
scroll to position [9589, 0]
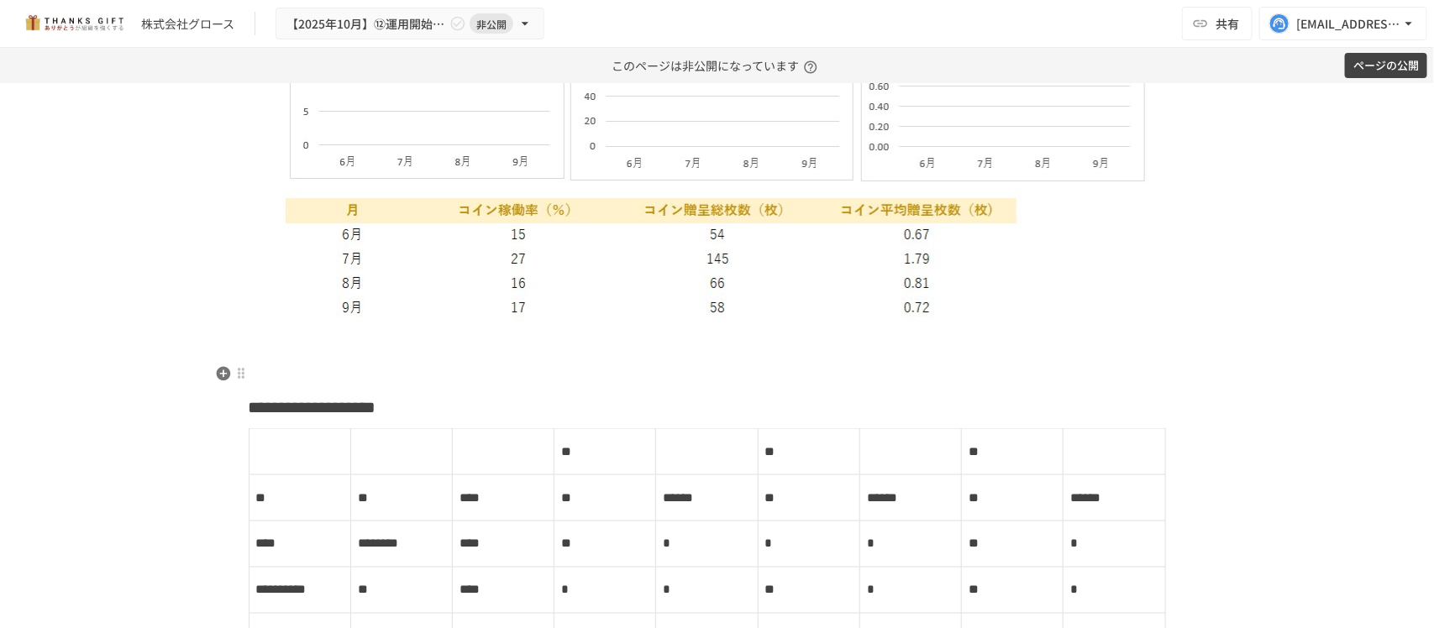
click at [480, 371] on p at bounding box center [717, 369] width 937 height 22
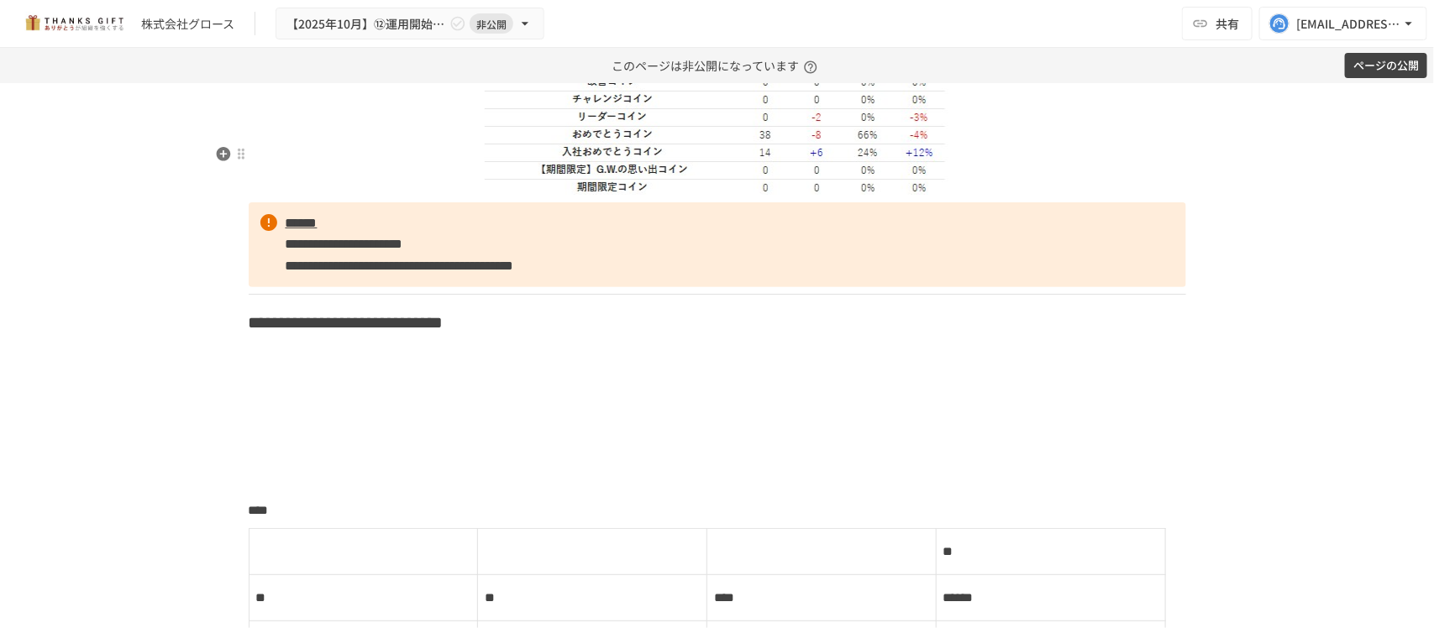
scroll to position [11583, 0]
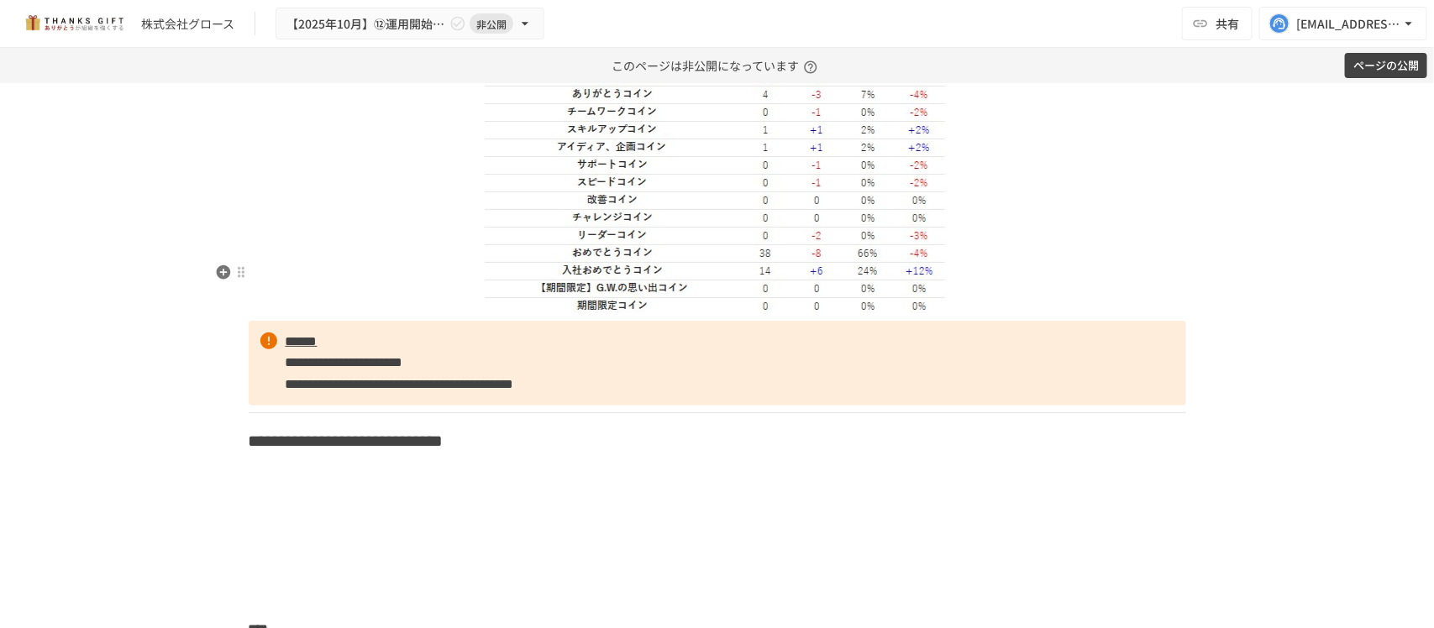
click at [715, 312] on img at bounding box center [717, 162] width 465 height 301
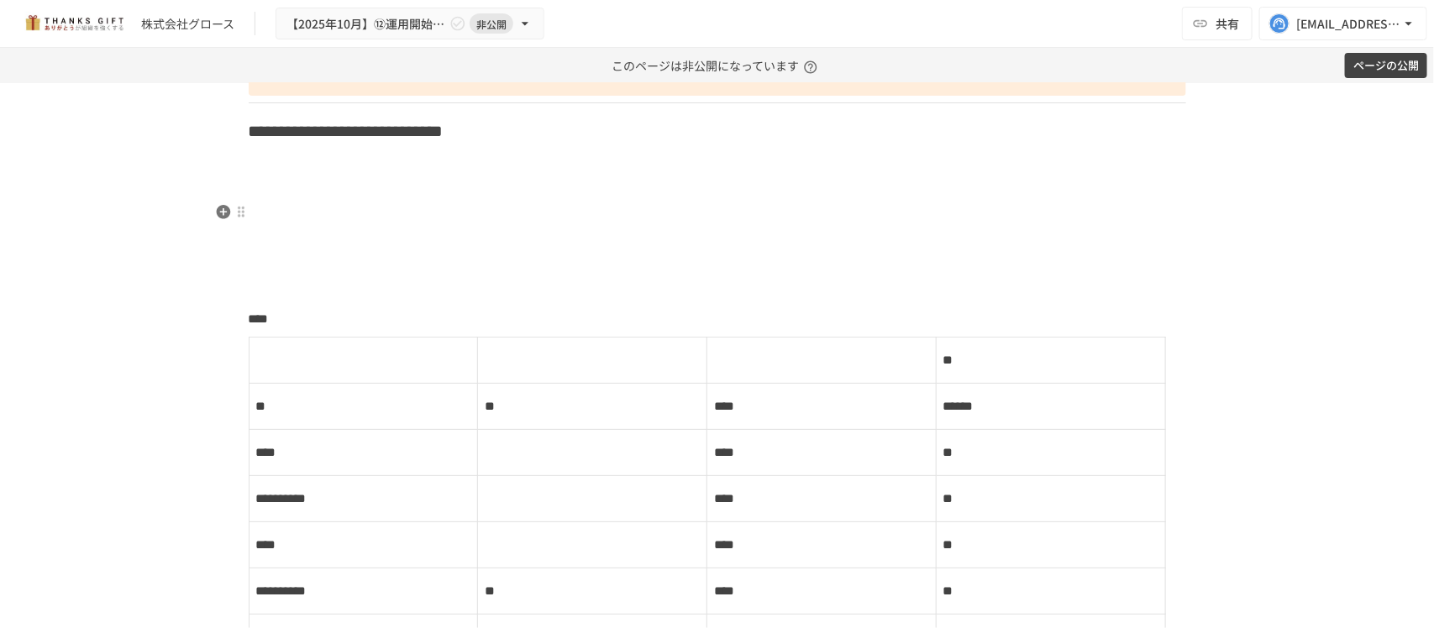
click at [216, 211] on icon "button" at bounding box center [223, 212] width 14 height 14
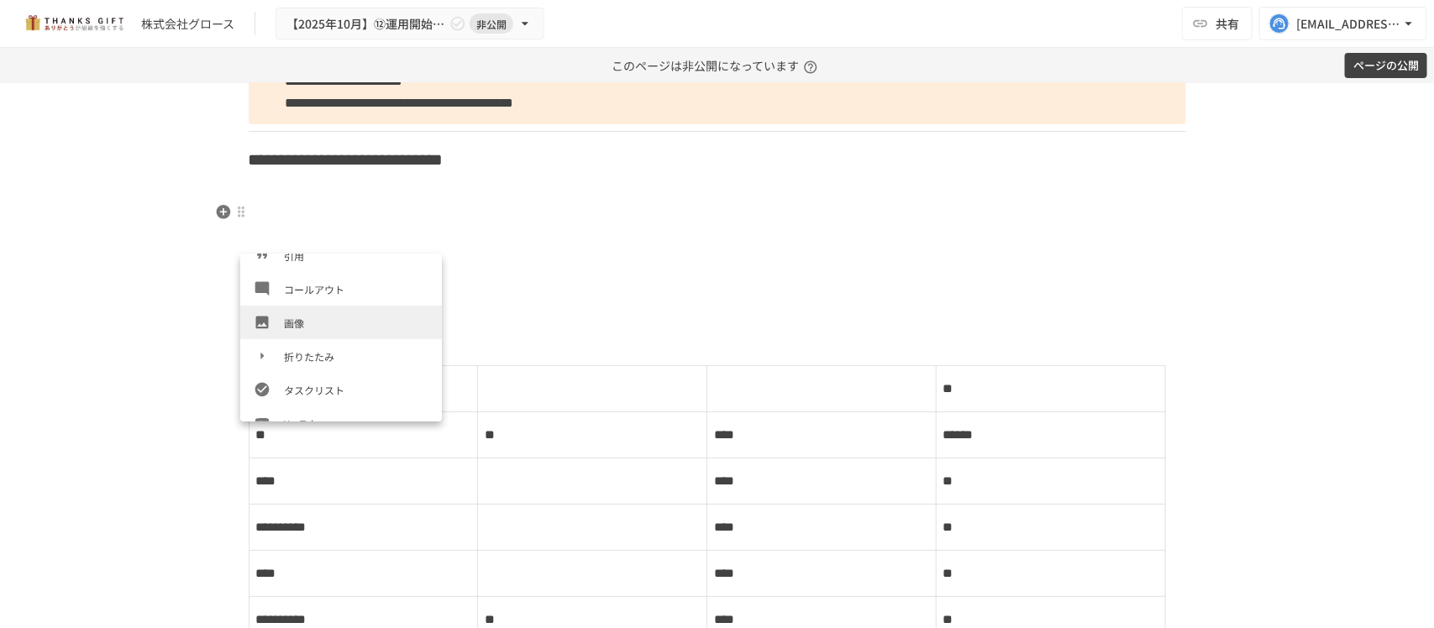
scroll to position [286, 0]
click at [321, 325] on span "画像" at bounding box center [356, 321] width 144 height 16
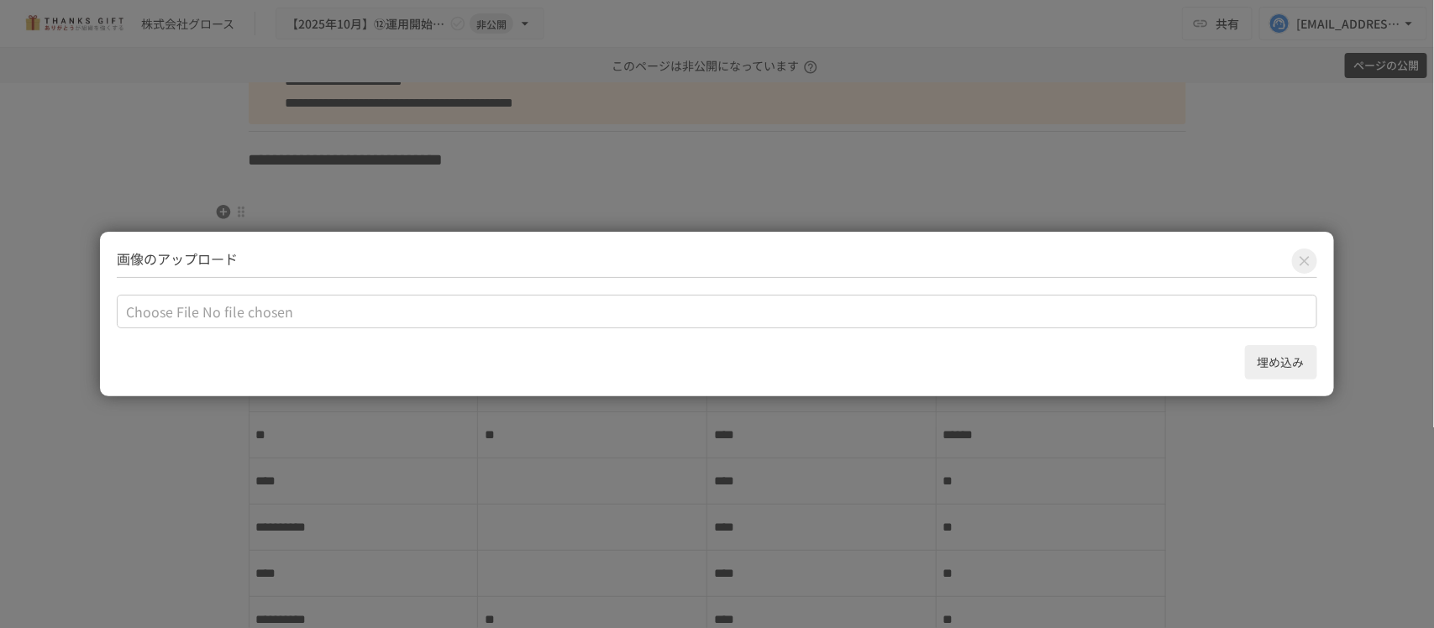
click at [214, 312] on input "file" at bounding box center [716, 312] width 1199 height 34
type input "**********"
click at [1285, 351] on button "埋め込み" at bounding box center [1281, 362] width 72 height 34
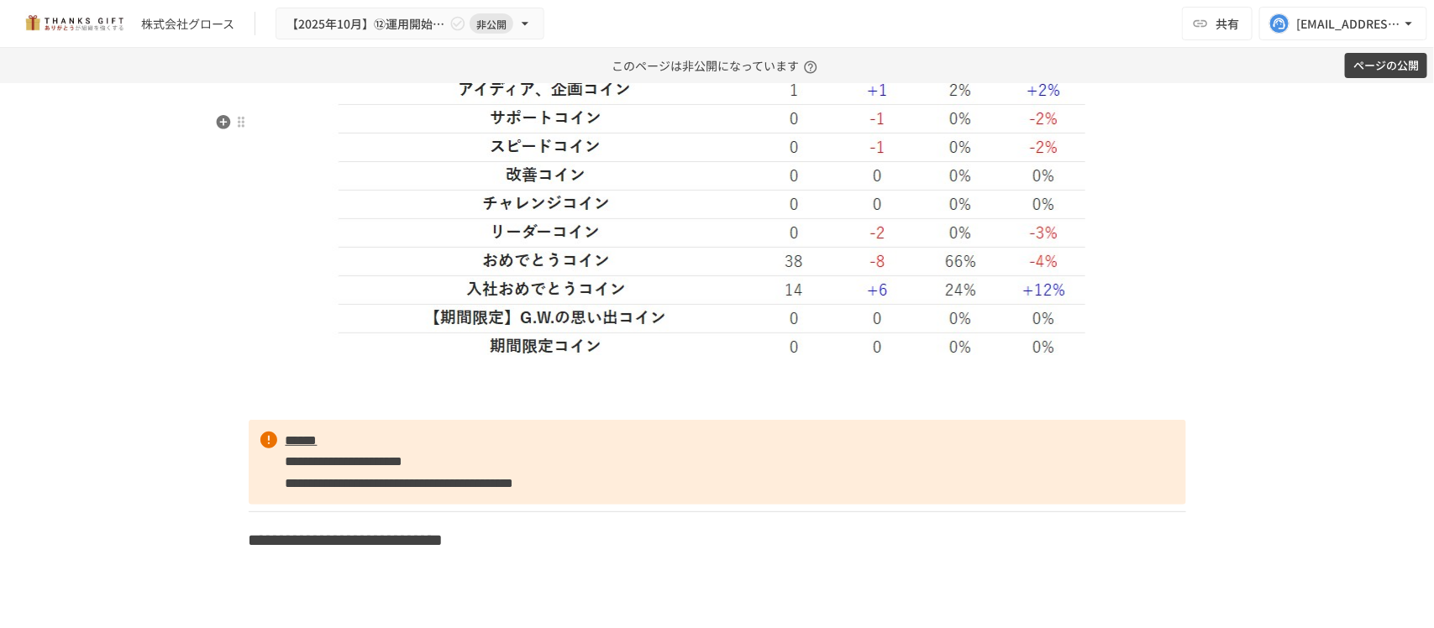
scroll to position [11793, 0]
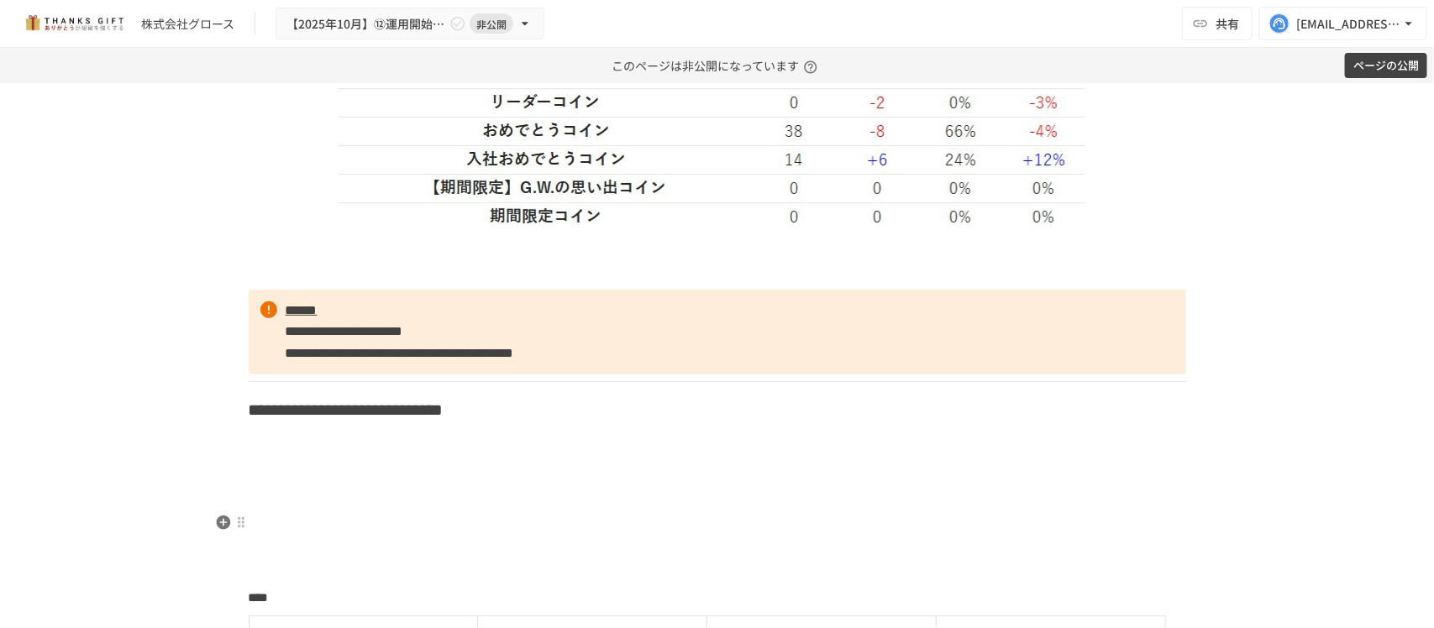
click at [603, 283] on p at bounding box center [717, 272] width 937 height 22
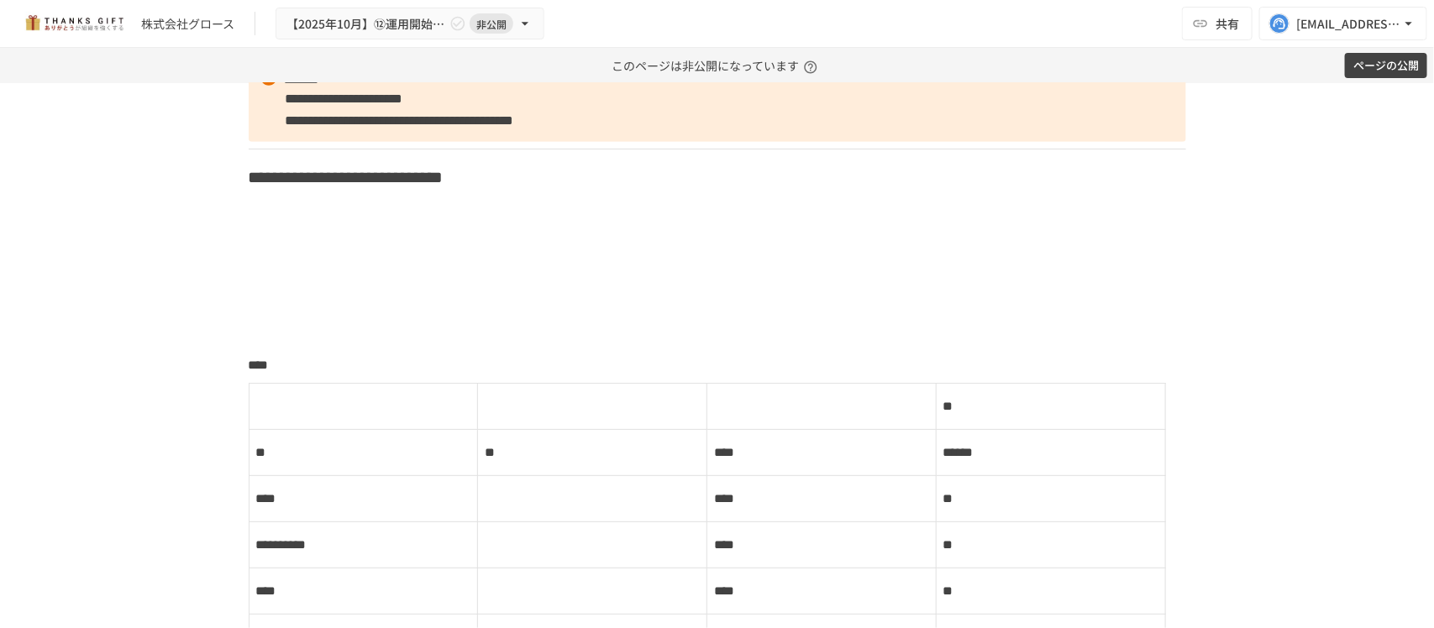
scroll to position [12213, 0]
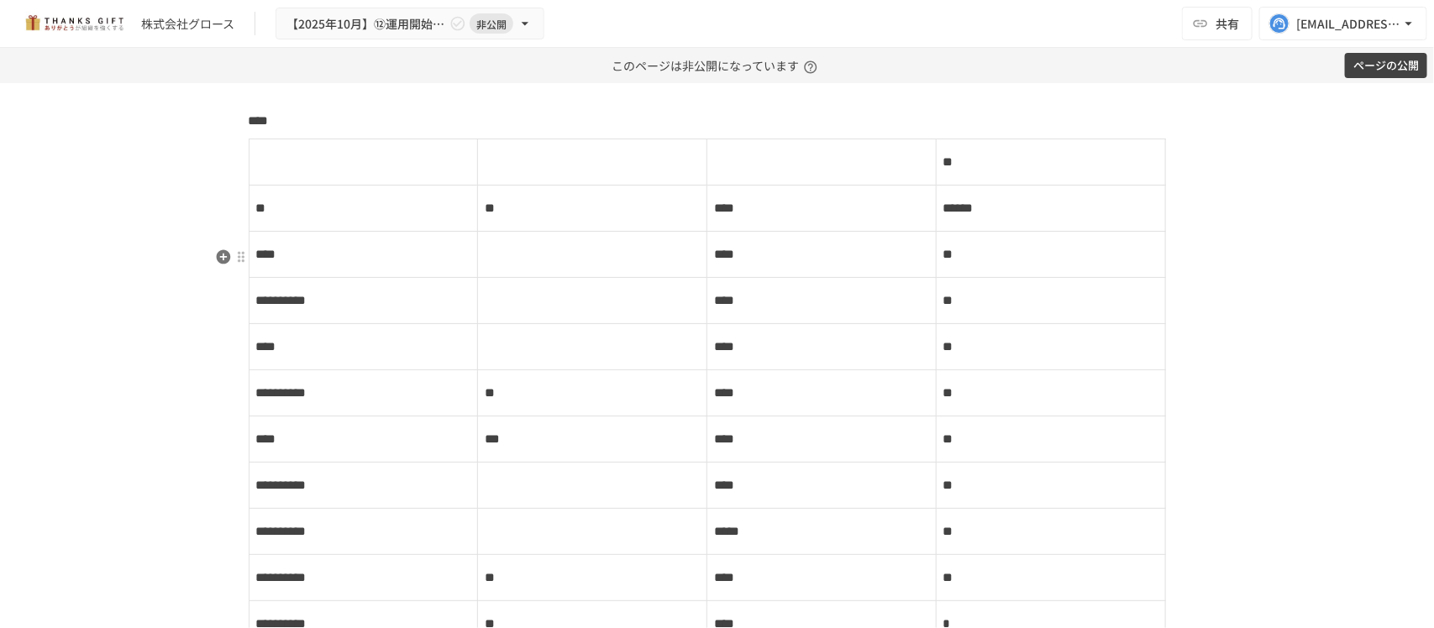
click at [216, 217] on icon "button" at bounding box center [223, 225] width 17 height 17
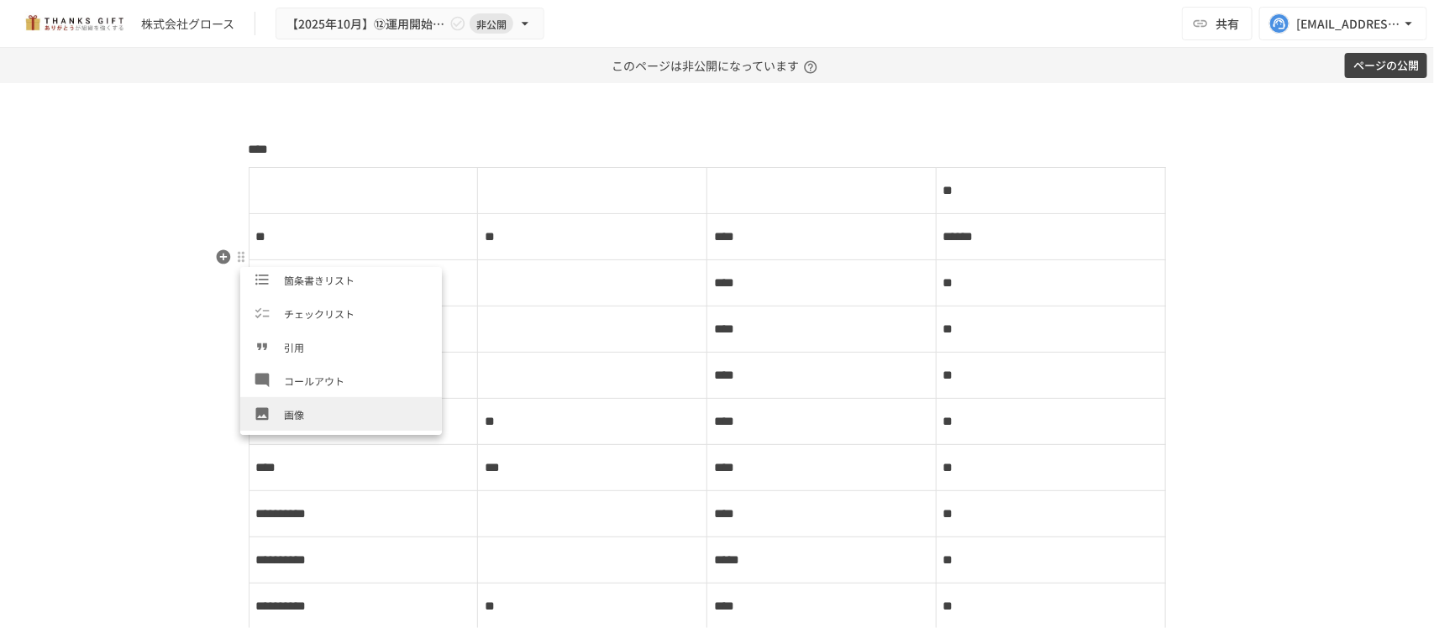
scroll to position [207, 0]
click at [312, 417] on span "画像" at bounding box center [356, 414] width 144 height 16
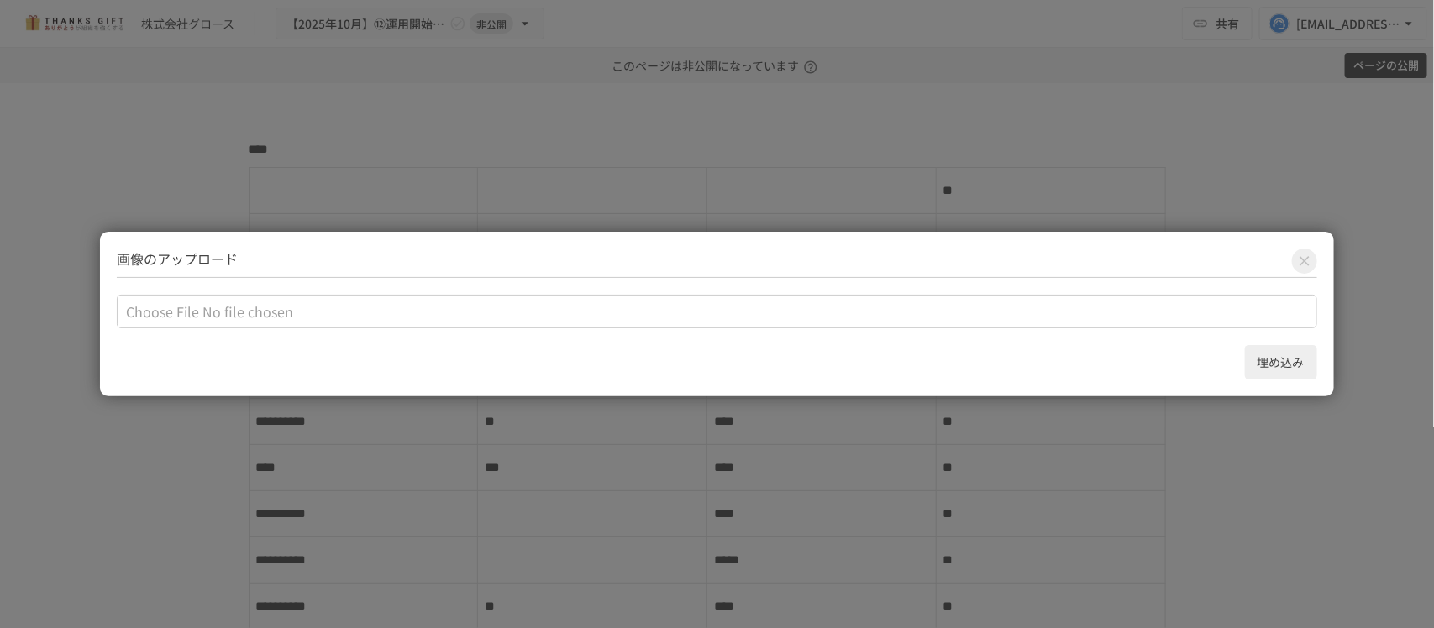
click at [158, 317] on input "file" at bounding box center [716, 312] width 1199 height 34
type input "**********"
click at [1281, 370] on button "埋め込み" at bounding box center [1281, 362] width 72 height 34
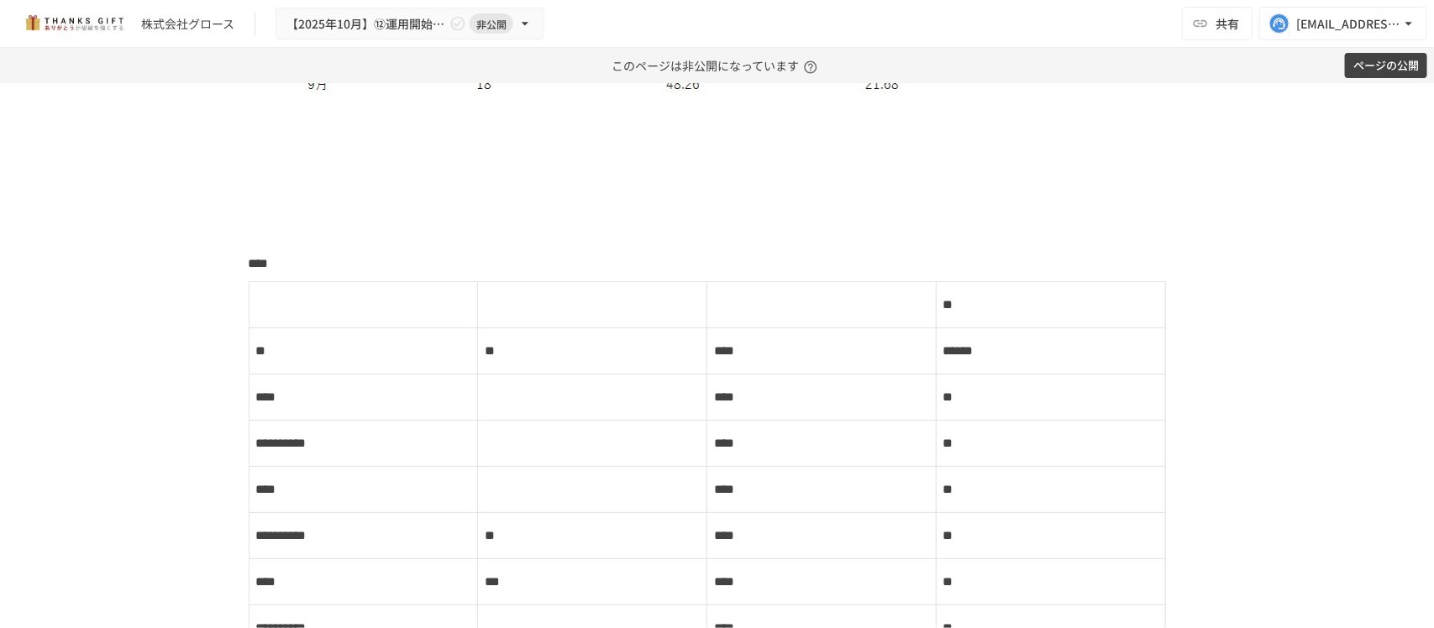
scroll to position [12528, 0]
click at [213, 363] on button "button" at bounding box center [223, 369] width 20 height 20
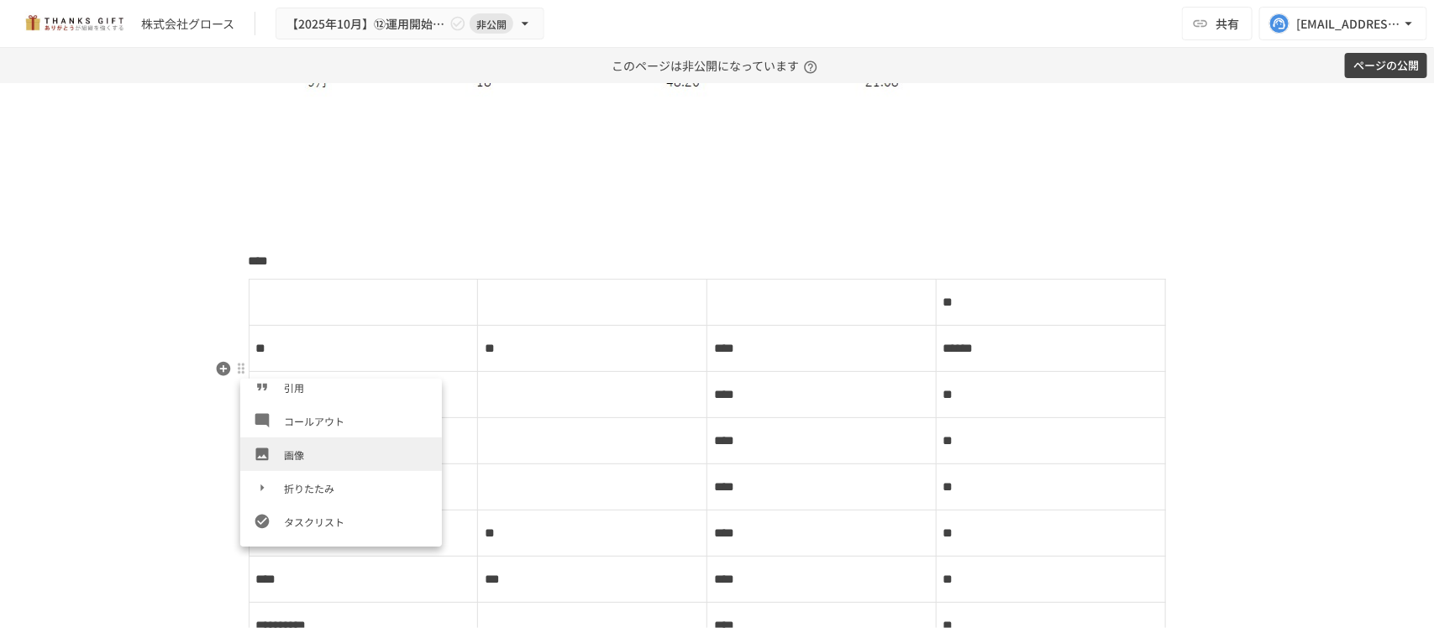
scroll to position [278, 0]
click at [328, 464] on li "画像" at bounding box center [341, 454] width 202 height 34
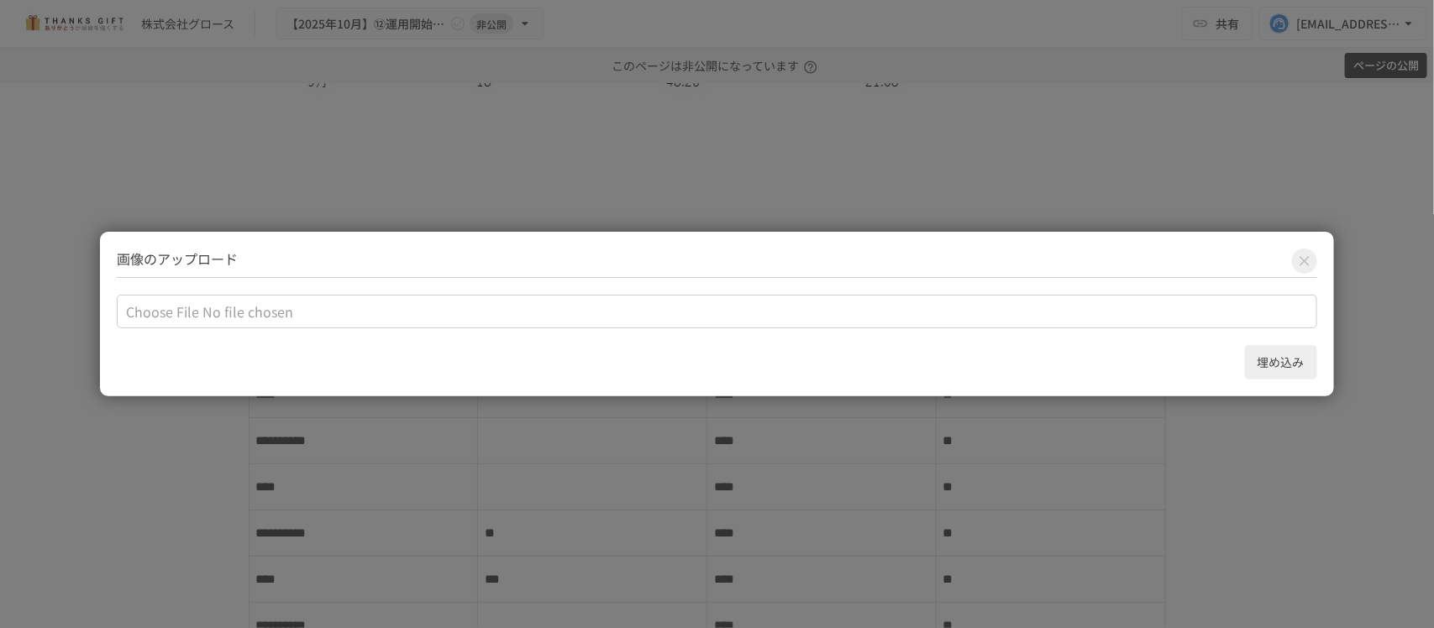
click at [178, 322] on input "file" at bounding box center [716, 312] width 1199 height 34
type input "**********"
click at [1268, 365] on button "埋め込み" at bounding box center [1281, 362] width 72 height 34
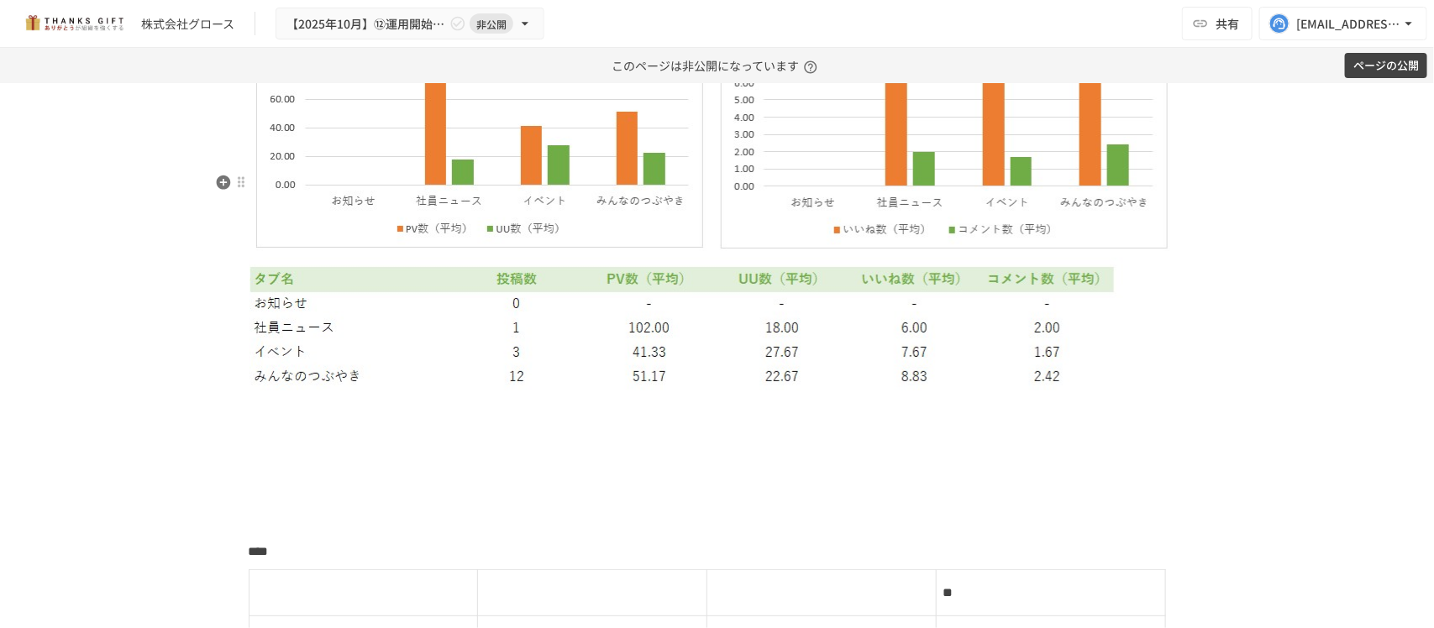
scroll to position [12948, 0]
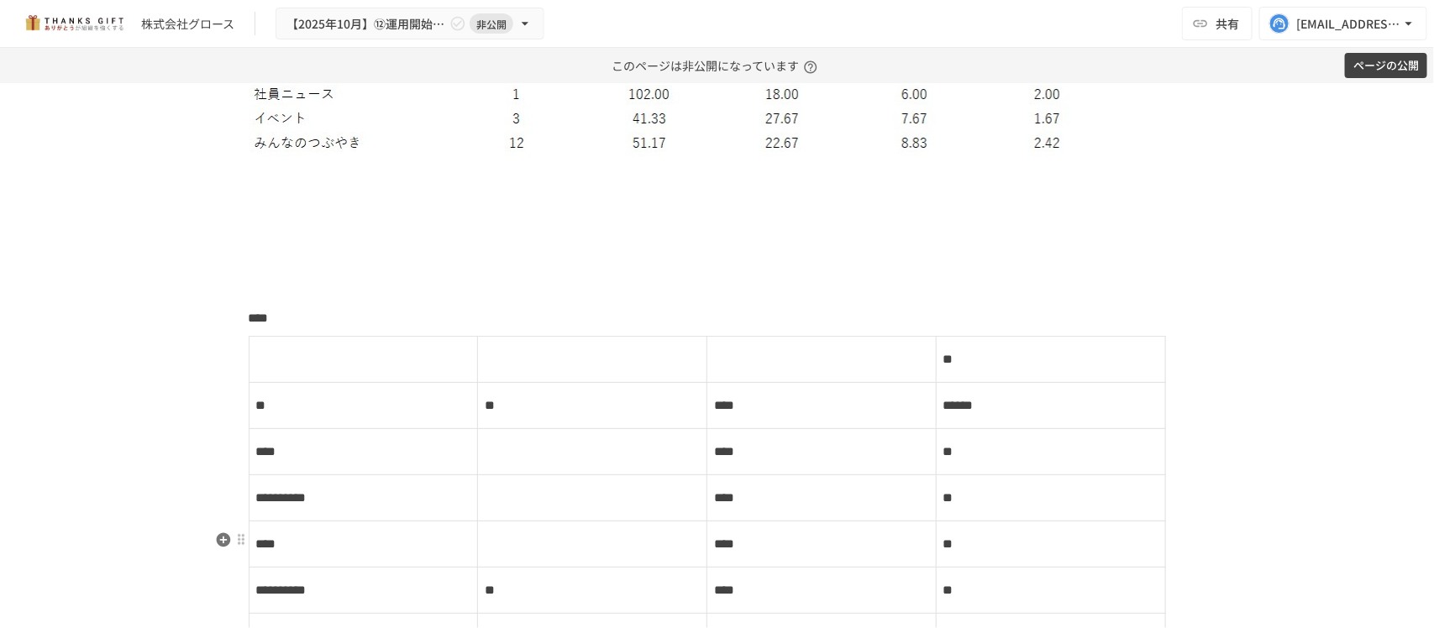
click at [508, 301] on p at bounding box center [717, 290] width 937 height 22
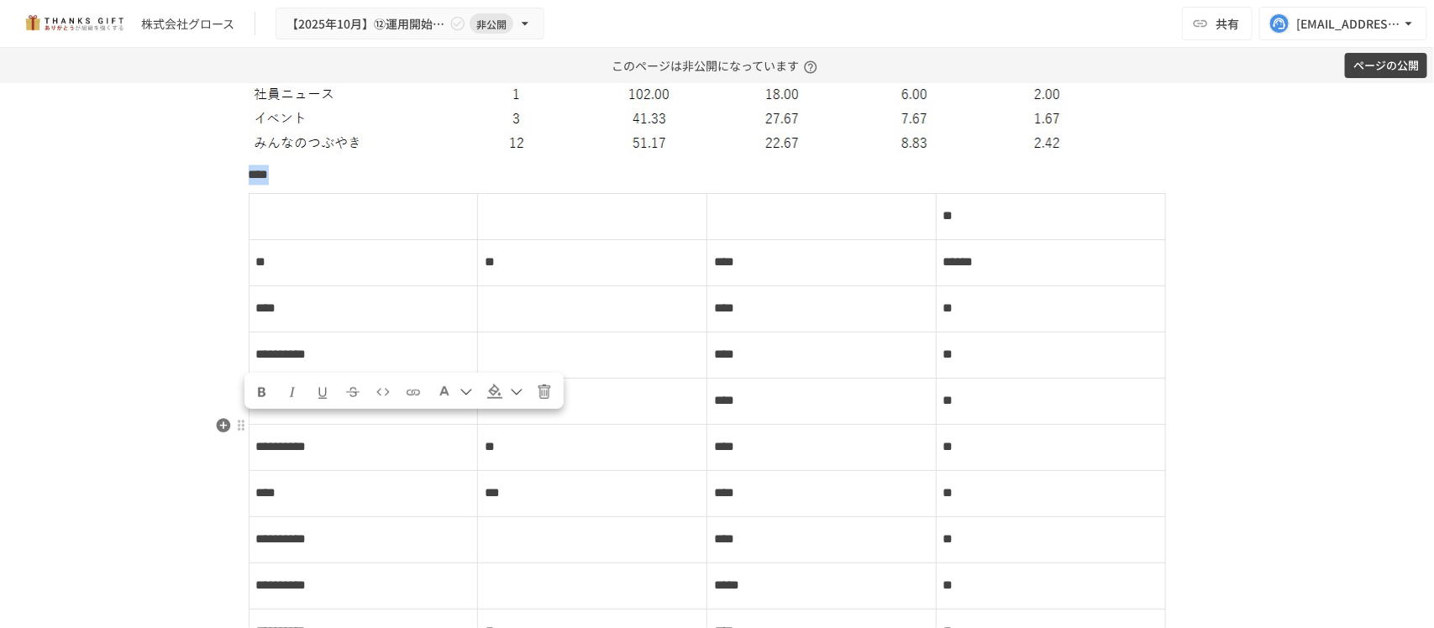
drag, startPoint x: 315, startPoint y: 426, endPoint x: 242, endPoint y: 426, distance: 73.1
click at [249, 186] on p "****" at bounding box center [717, 176] width 937 height 22
click at [257, 385] on icon "Format text as bold" at bounding box center [261, 392] width 15 height 15
click at [325, 392] on button "Format text to underlined" at bounding box center [321, 390] width 29 height 29
click at [337, 186] on p "****" at bounding box center [717, 176] width 937 height 22
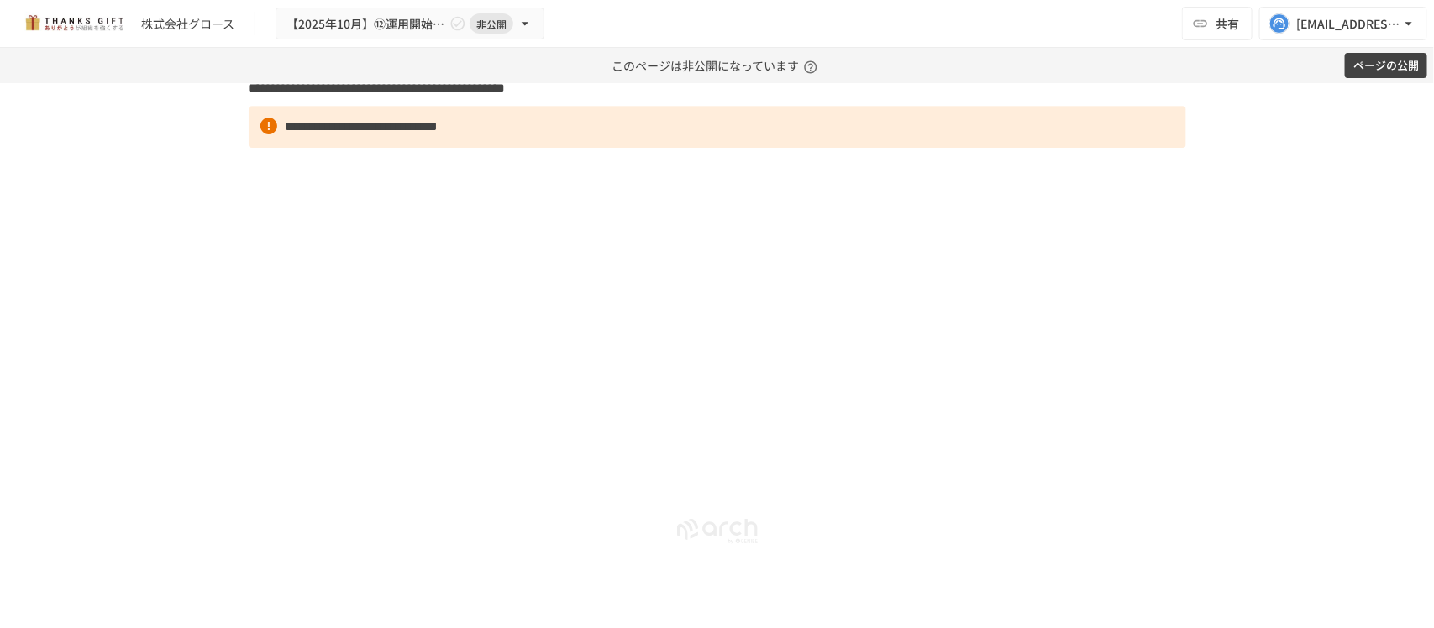
scroll to position [16772, 0]
